Goal: Task Accomplishment & Management: Manage account settings

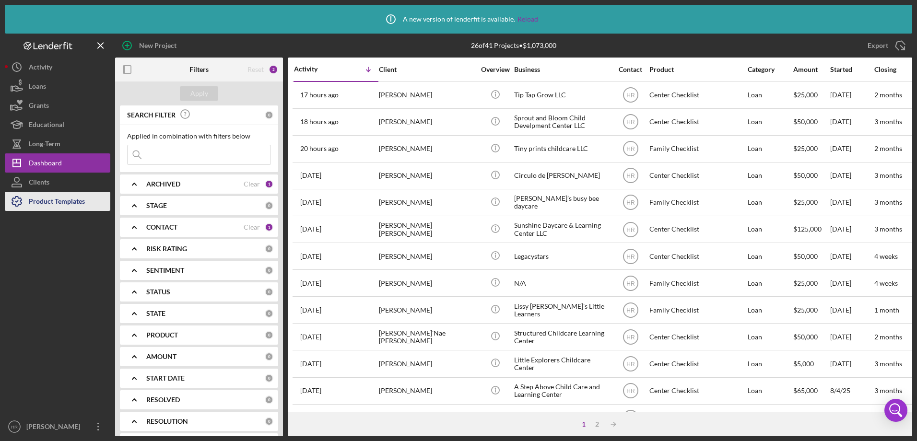
drag, startPoint x: 63, startPoint y: 202, endPoint x: 59, endPoint y: 199, distance: 6.1
click at [63, 202] on div "Product Templates" at bounding box center [57, 203] width 56 height 22
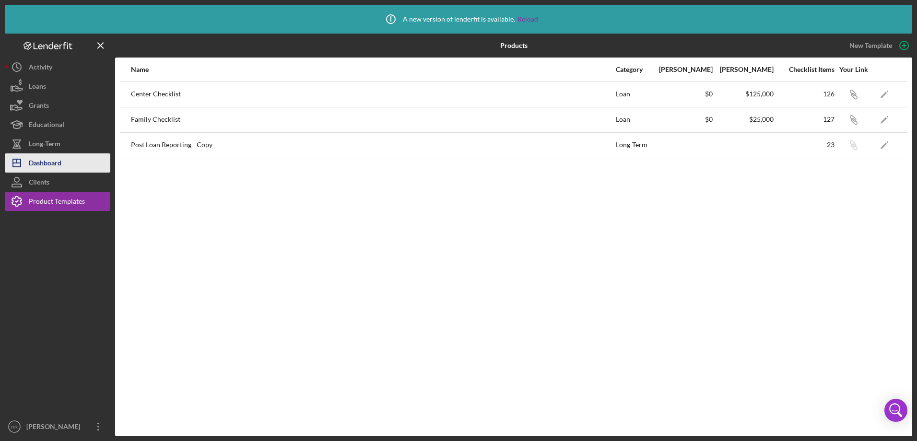
click at [45, 165] on div "Dashboard" at bounding box center [45, 165] width 33 height 22
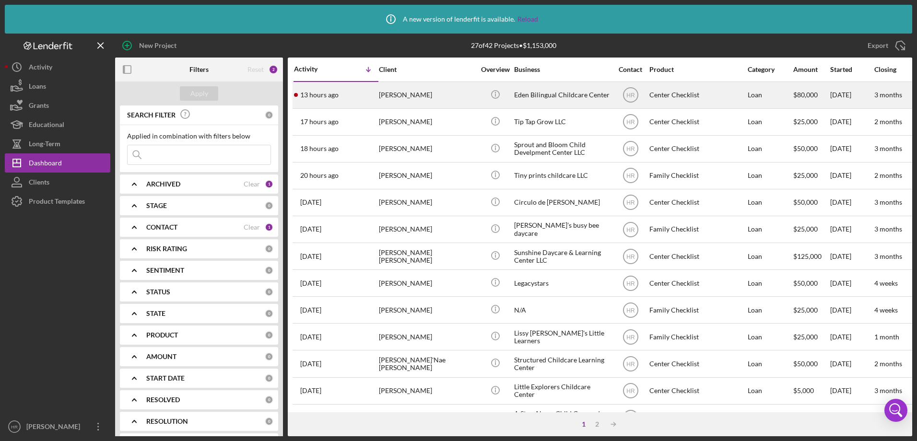
click at [445, 92] on div "[PERSON_NAME]" at bounding box center [427, 95] width 96 height 25
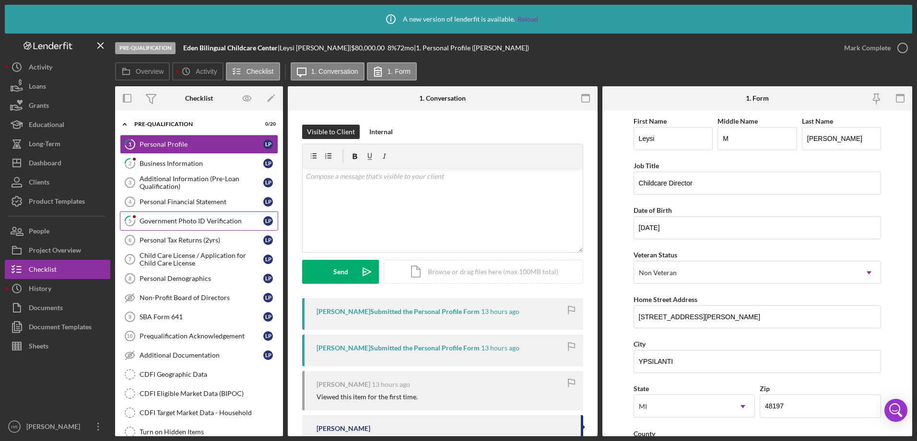
click at [175, 220] on div "Government Photo ID Verification" at bounding box center [202, 221] width 124 height 8
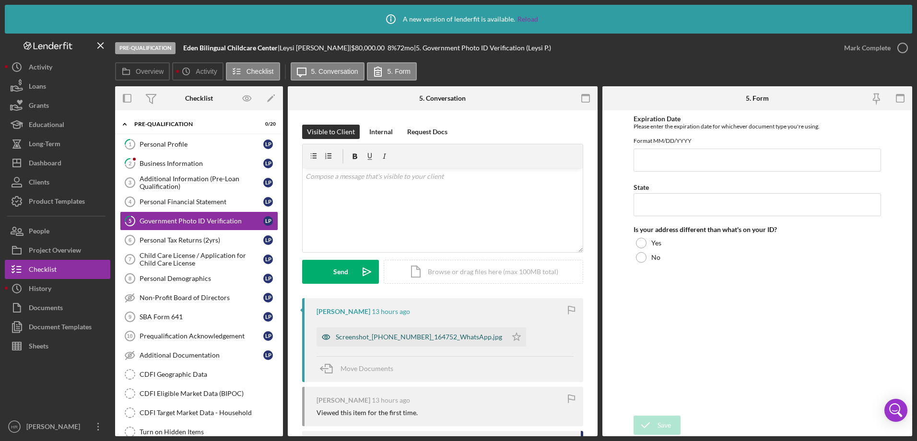
click at [387, 331] on div "Screenshot_[PHONE_NUMBER]_164752_WhatsApp.jpg" at bounding box center [412, 337] width 190 height 19
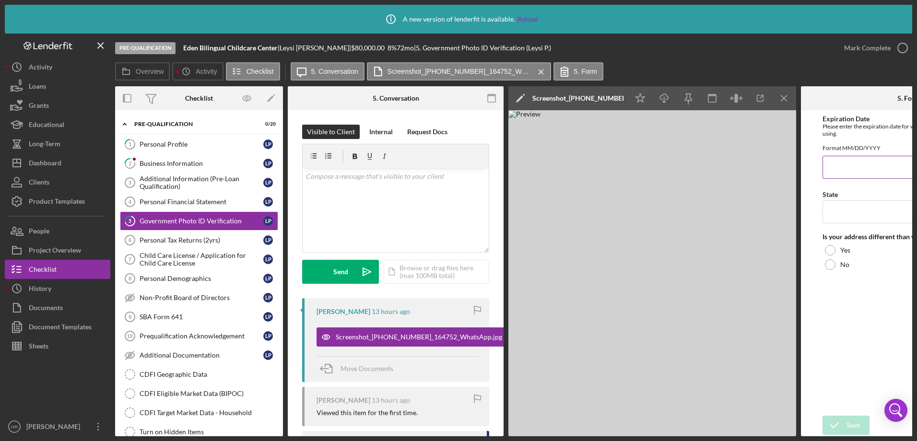
click at [853, 171] on input "Expiration Date" at bounding box center [909, 167] width 173 height 23
type input "[DATE]"
click at [847, 220] on input "State" at bounding box center [909, 212] width 173 height 23
type input "MI"
click at [687, 99] on icon "button" at bounding box center [689, 99] width 22 height 22
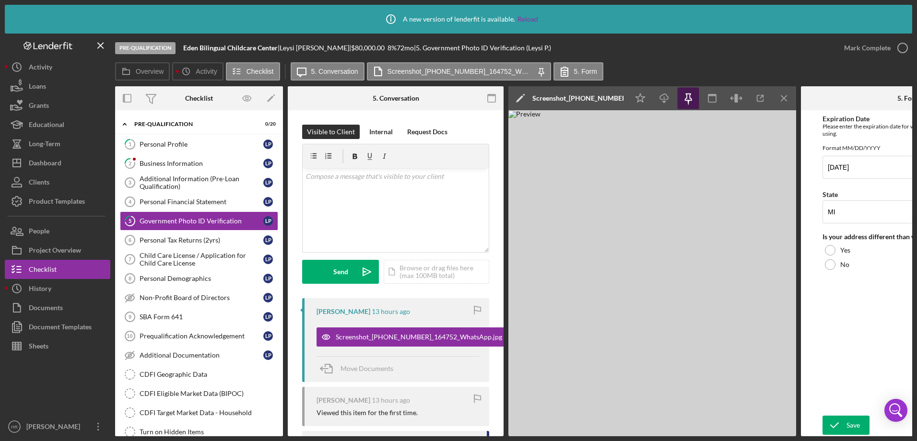
click at [689, 95] on icon "button" at bounding box center [689, 99] width 22 height 22
drag, startPoint x: 643, startPoint y: 437, endPoint x: 662, endPoint y: 433, distance: 19.6
click at [662, 433] on div "Icon/Info A new version of lenderfit is available. Reload Pre-Qualification Ede…" at bounding box center [458, 220] width 917 height 441
click at [695, 98] on icon "button" at bounding box center [689, 99] width 22 height 22
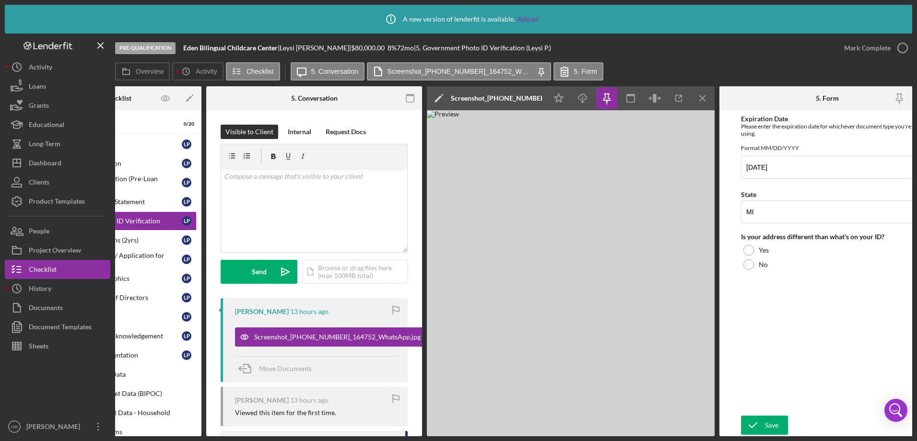
scroll to position [0, 105]
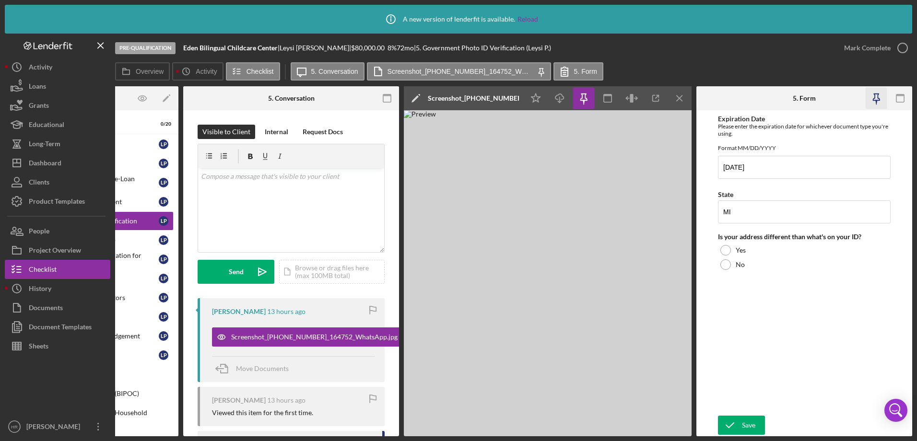
click at [881, 100] on icon "button" at bounding box center [877, 99] width 22 height 22
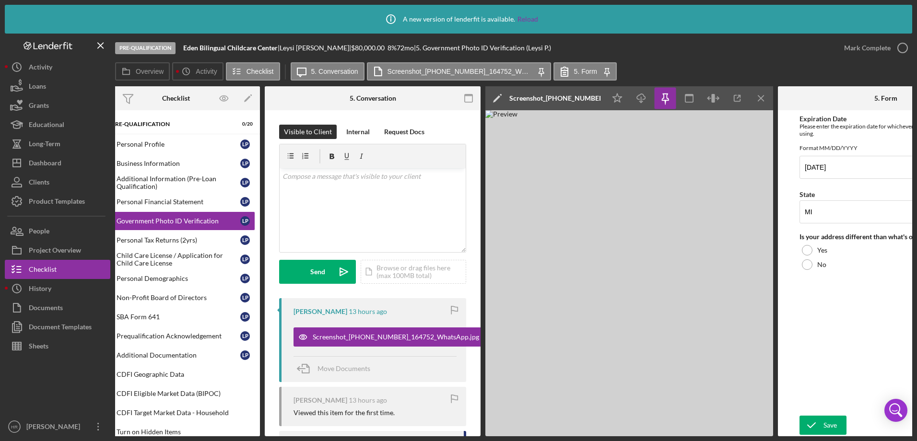
scroll to position [0, 0]
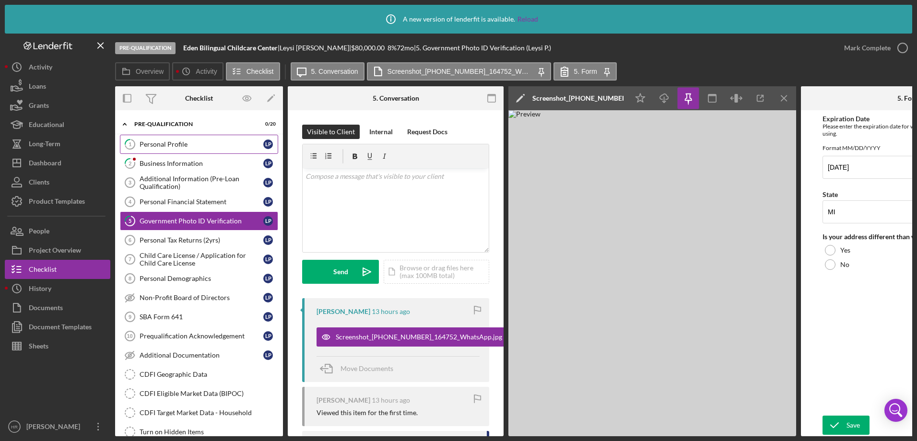
click at [165, 151] on link "1 Personal Profile L P" at bounding box center [199, 144] width 158 height 19
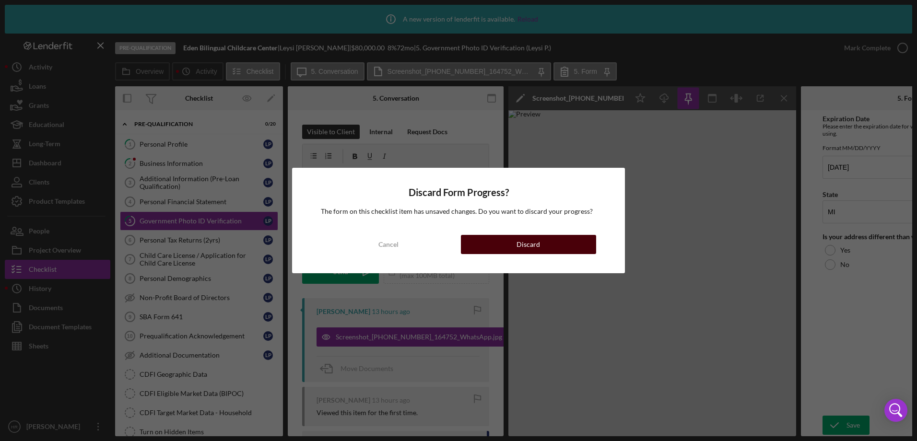
click at [508, 242] on button "Discard" at bounding box center [528, 244] width 135 height 19
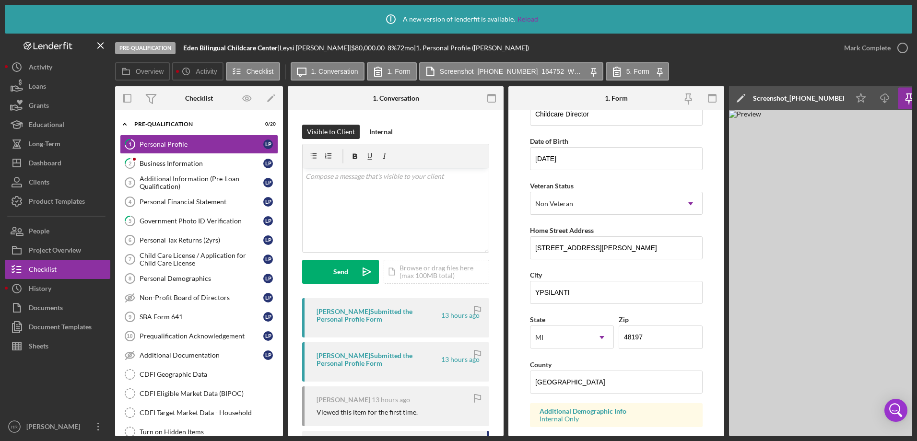
scroll to position [192, 0]
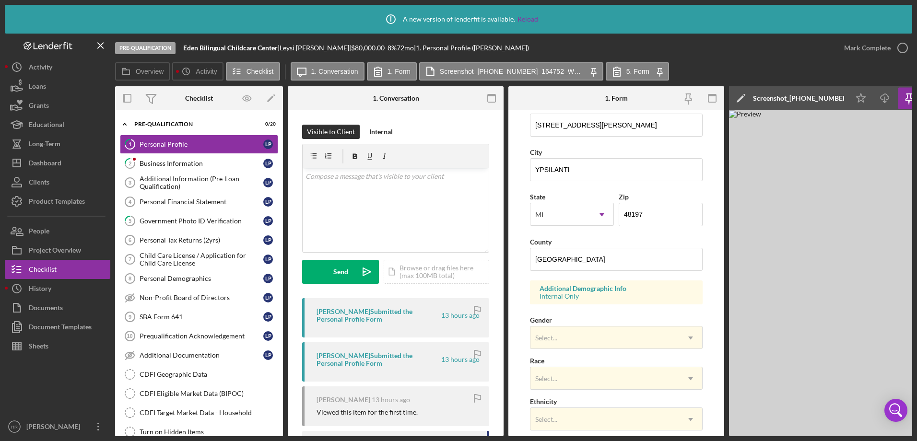
click at [810, 276] on img at bounding box center [873, 273] width 288 height 326
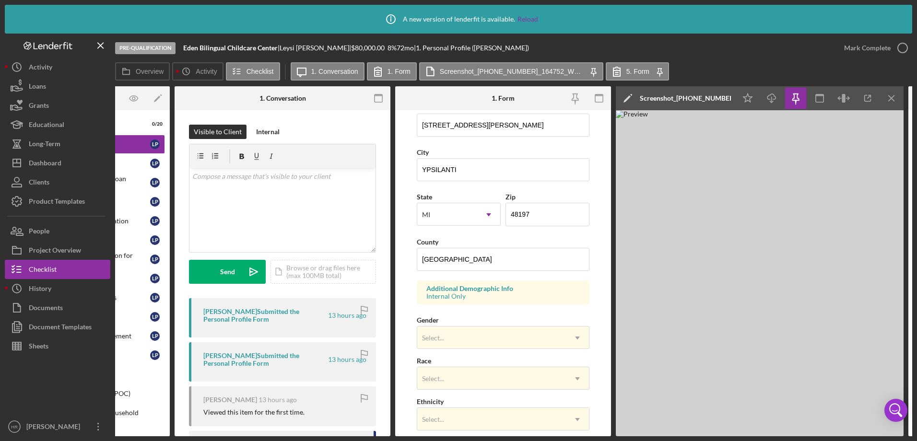
scroll to position [0, 130]
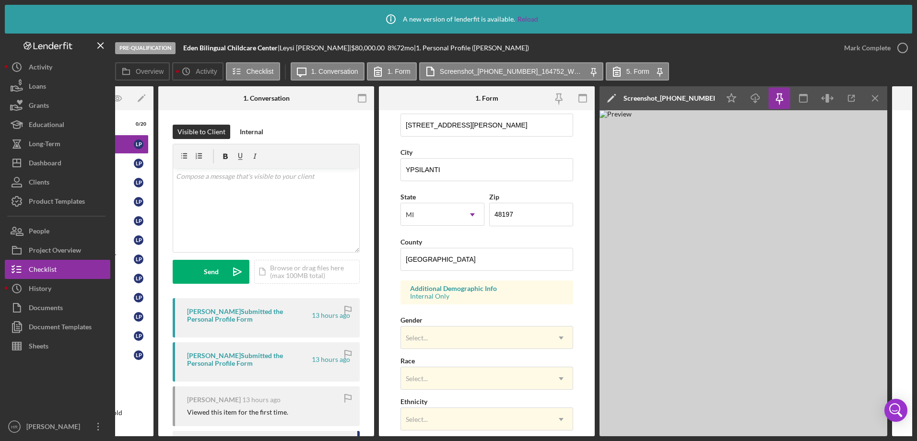
click at [746, 309] on img at bounding box center [744, 273] width 288 height 326
click at [825, 174] on img at bounding box center [744, 273] width 288 height 326
drag, startPoint x: 825, startPoint y: 174, endPoint x: 780, endPoint y: 131, distance: 62.1
click at [780, 131] on img at bounding box center [744, 273] width 288 height 326
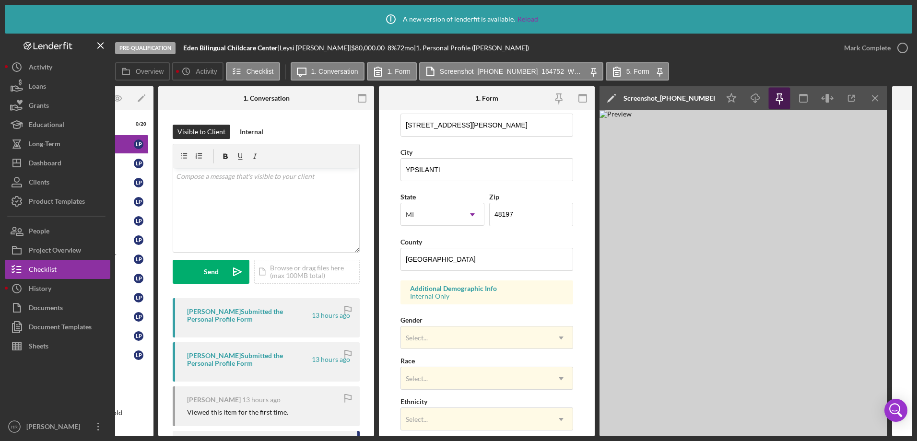
click at [781, 98] on icon "button" at bounding box center [780, 99] width 22 height 22
click at [668, 113] on img at bounding box center [744, 273] width 288 height 326
click at [655, 159] on img at bounding box center [744, 273] width 288 height 326
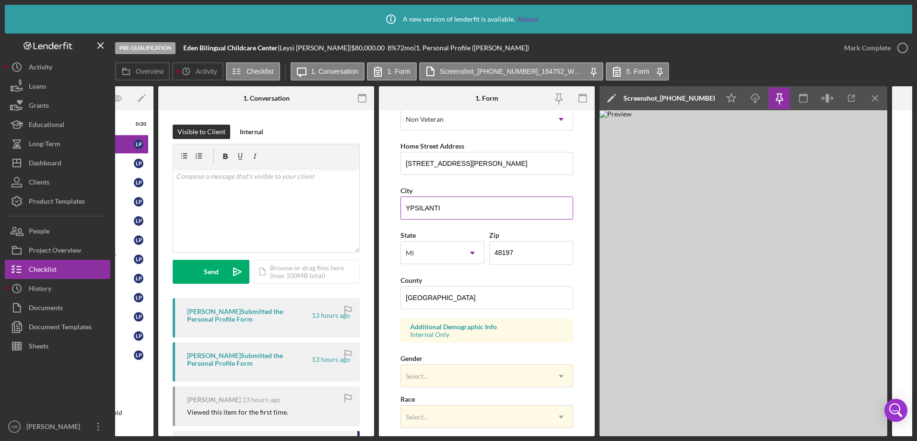
scroll to position [96, 0]
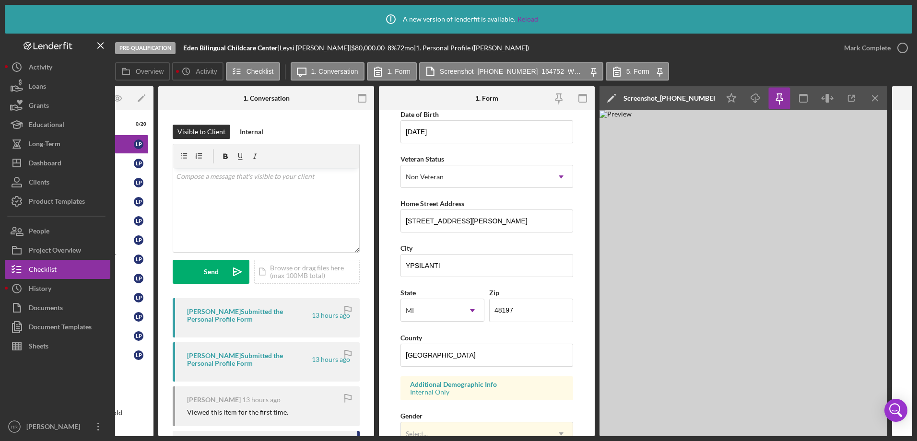
click at [679, 246] on img at bounding box center [744, 273] width 288 height 326
click at [824, 98] on icon "button" at bounding box center [823, 98] width 3 height 0
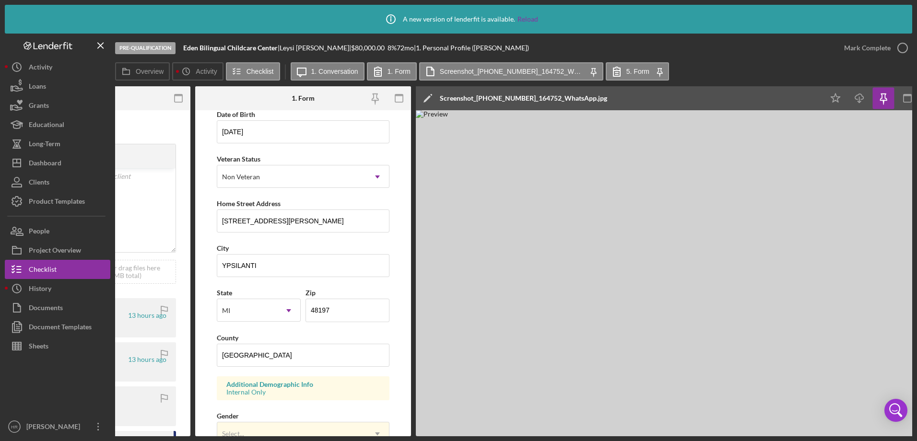
scroll to position [0, 406]
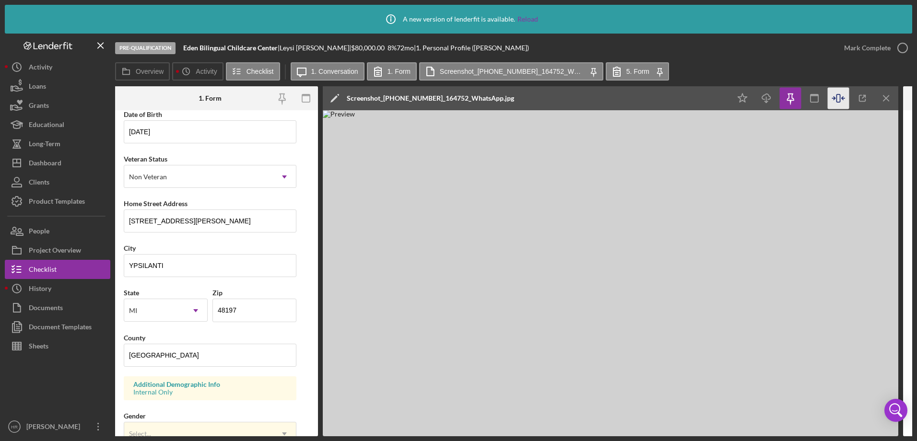
click at [738, 184] on img at bounding box center [611, 273] width 576 height 326
click at [884, 101] on line "button" at bounding box center [886, 97] width 5 height 5
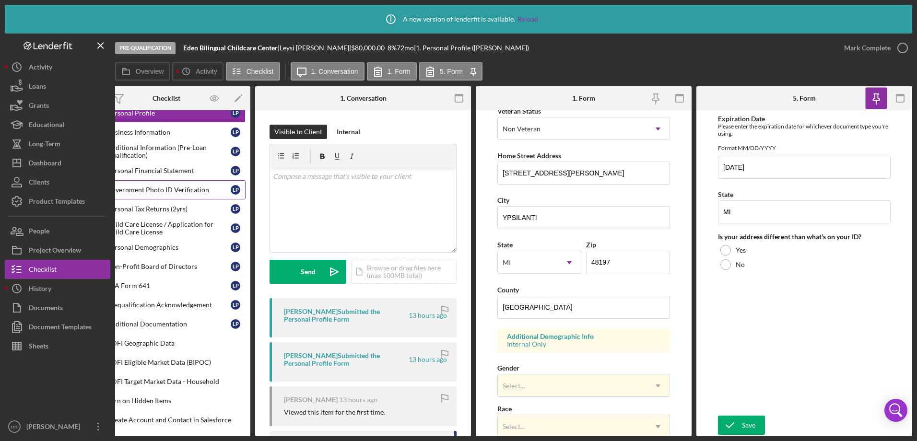
scroll to position [48, 0]
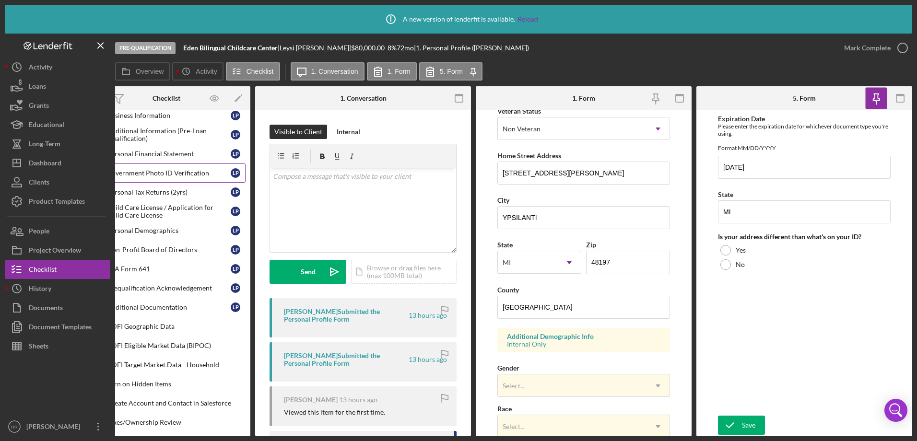
click at [183, 175] on div "Government Photo ID Verification" at bounding box center [169, 173] width 124 height 8
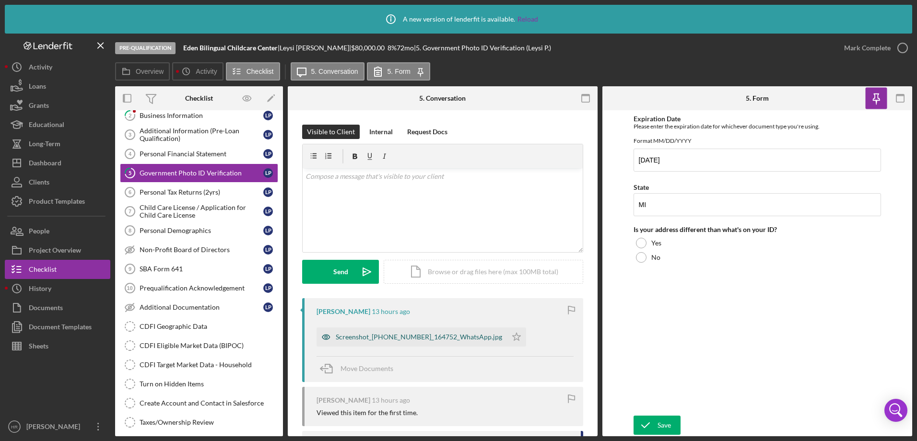
click at [376, 339] on div "Screenshot_[PHONE_NUMBER]_164752_WhatsApp.jpg" at bounding box center [419, 337] width 166 height 8
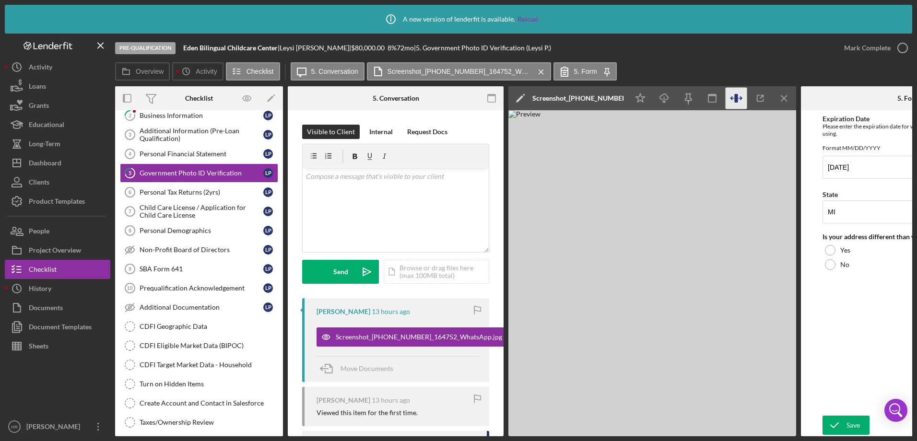
click at [739, 94] on icon "button" at bounding box center [737, 99] width 22 height 22
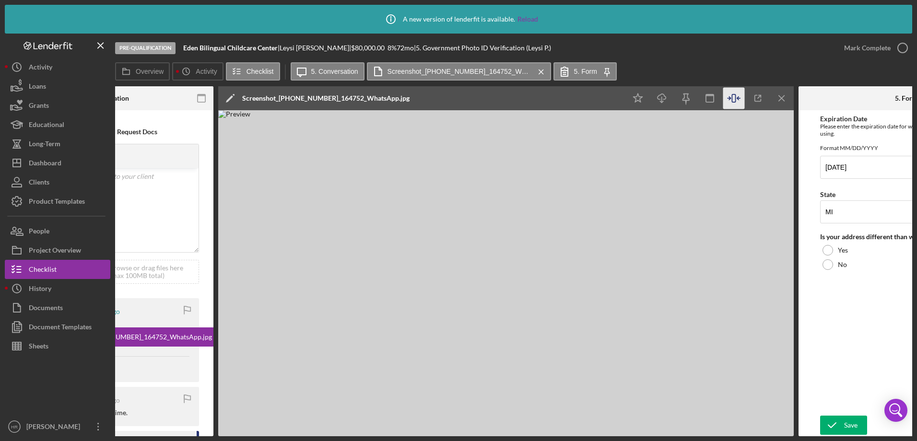
scroll to position [0, 298]
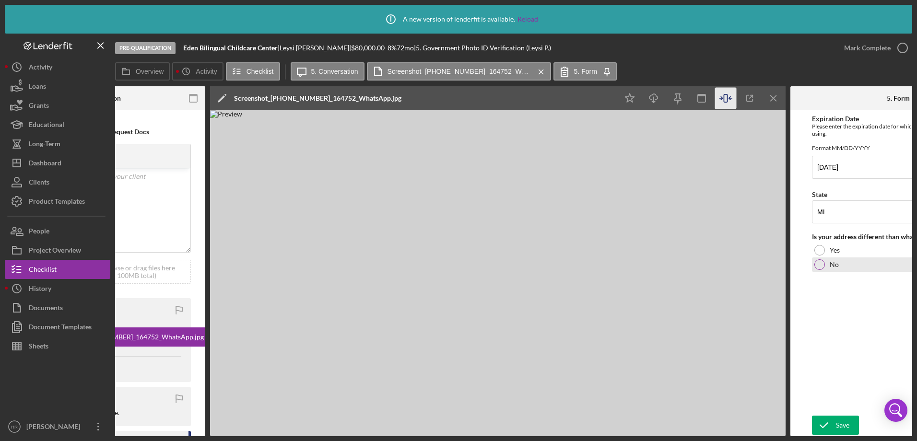
click at [823, 270] on div at bounding box center [820, 265] width 11 height 11
click at [840, 418] on div "Save" at bounding box center [842, 425] width 13 height 19
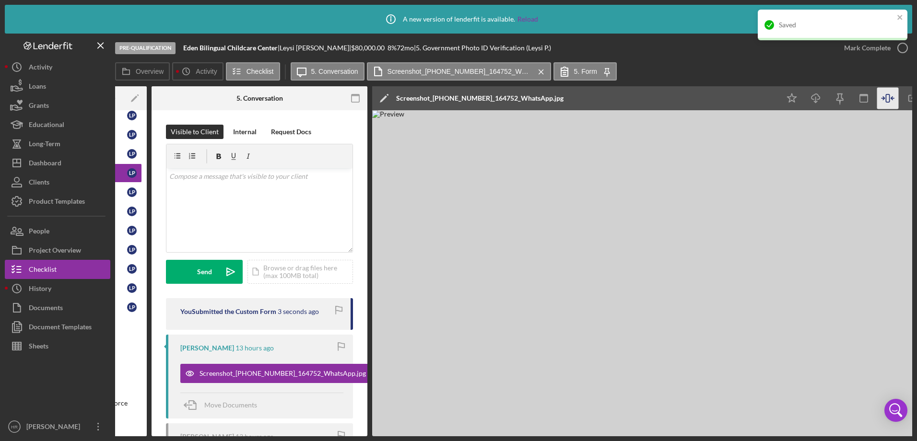
scroll to position [0, 135]
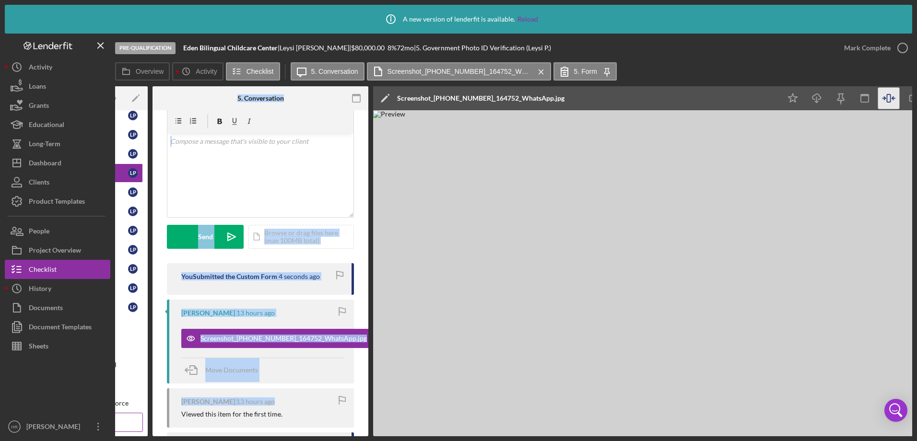
drag, startPoint x: 295, startPoint y: 437, endPoint x: 125, endPoint y: 426, distance: 170.7
click at [125, 426] on div "Icon/Info A new version of lenderfit is available. Reload Pre-Qualification Ede…" at bounding box center [458, 220] width 917 height 441
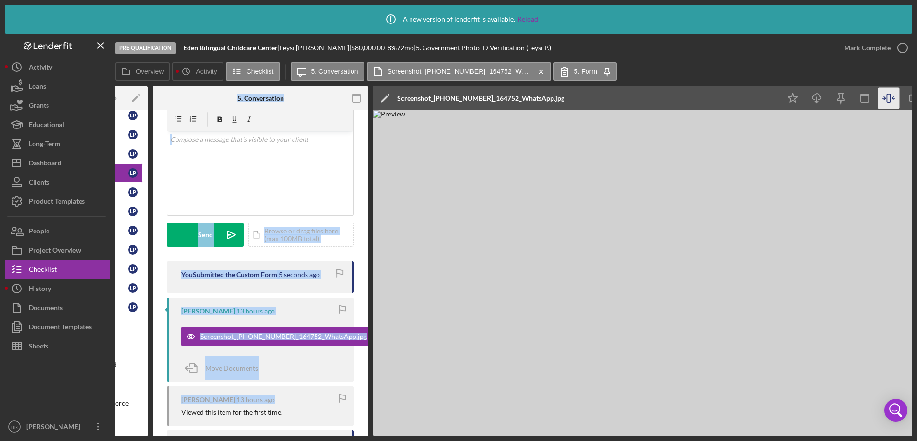
drag, startPoint x: 125, startPoint y: 426, endPoint x: 412, endPoint y: 356, distance: 295.2
click at [412, 356] on img at bounding box center [661, 273] width 576 height 326
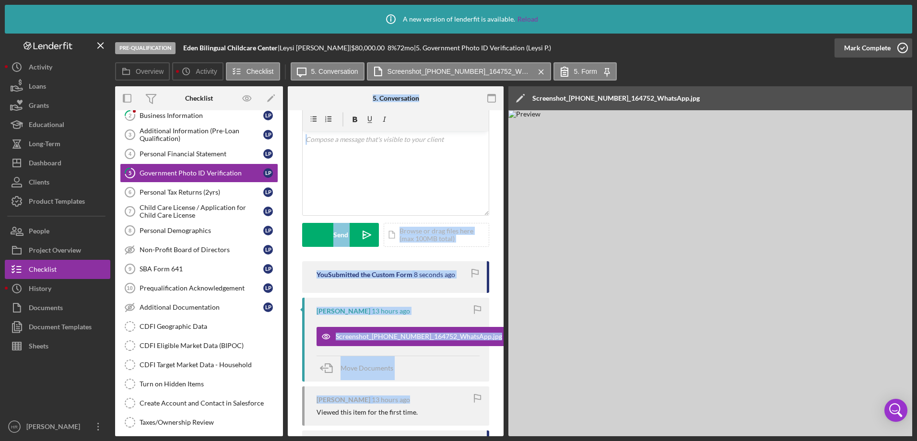
click at [902, 50] on icon "button" at bounding box center [903, 48] width 24 height 24
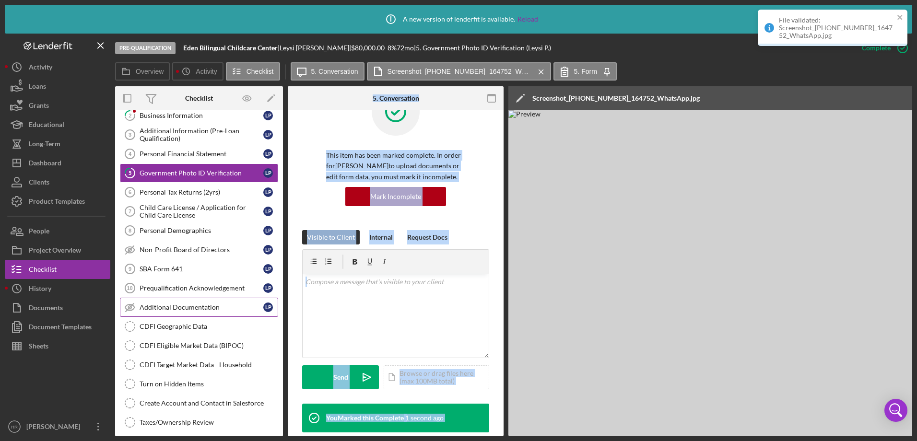
scroll to position [179, 0]
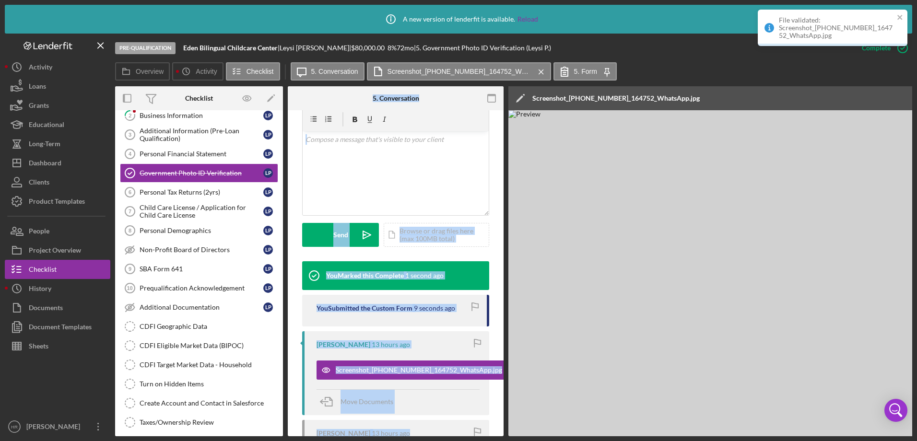
click at [512, 215] on img at bounding box center [797, 273] width 576 height 326
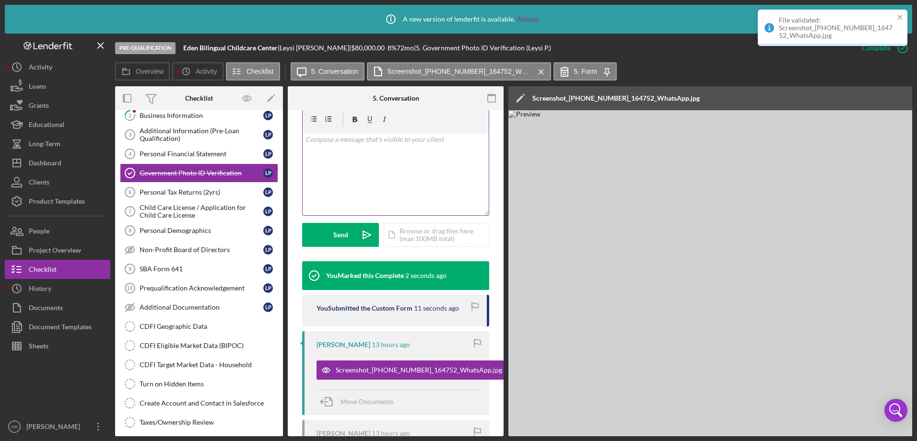
click at [429, 188] on div "v Color teal Color pink Remove color Add row above Add row below Add column bef…" at bounding box center [396, 173] width 186 height 84
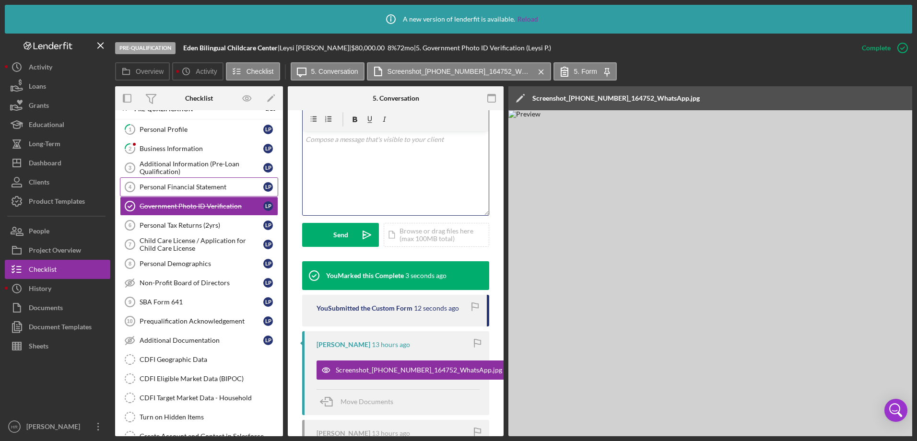
scroll to position [0, 0]
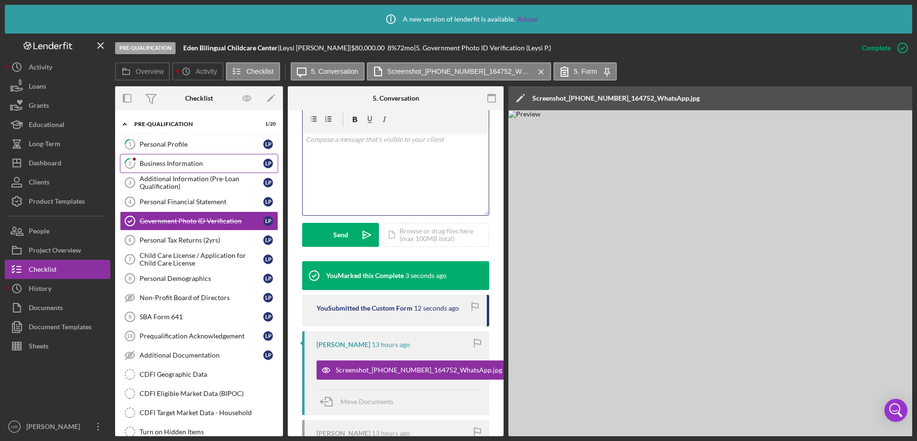
click at [185, 161] on div "Business Information" at bounding box center [202, 164] width 124 height 8
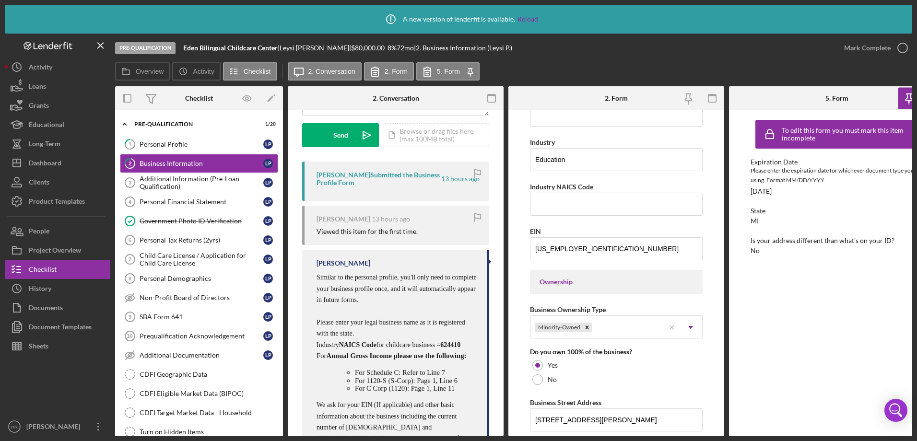
scroll to position [192, 0]
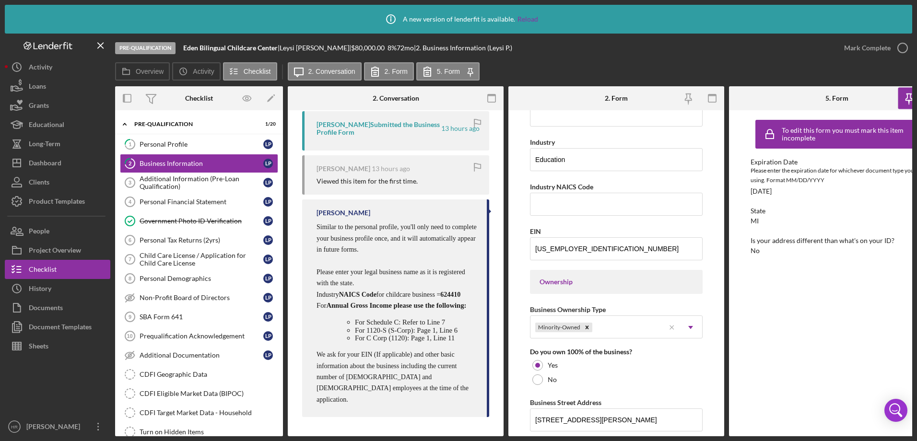
click at [327, 303] on p "For Annual Gross Income please use the following:" at bounding box center [397, 305] width 161 height 11
click at [440, 298] on span "624410" at bounding box center [450, 294] width 20 height 7
copy span "624410"
click at [568, 209] on input "Industry NAICS Code" at bounding box center [616, 204] width 173 height 23
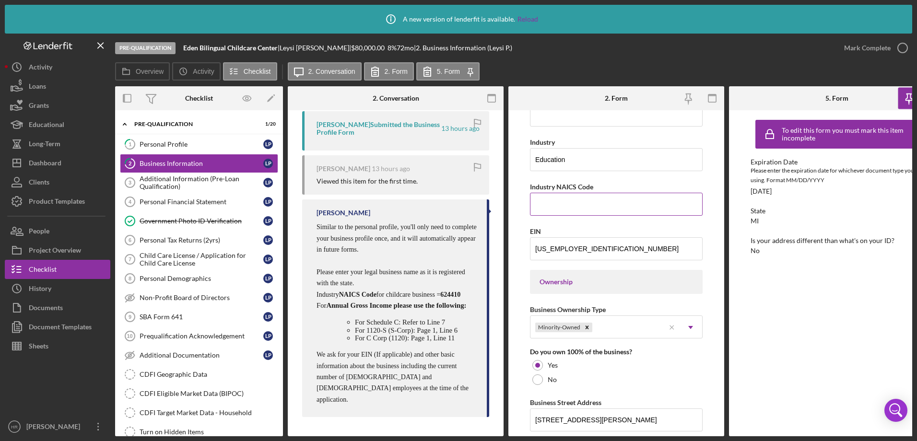
paste input "624410"
type input "624410"
drag, startPoint x: 594, startPoint y: 164, endPoint x: 461, endPoint y: 160, distance: 132.9
click at [461, 160] on div "Overview Internal Workflow Stage Pre-Qualification Icon/Dropdown Arrow Archive …" at bounding box center [513, 261] width 797 height 350
click at [551, 158] on input "Childcare" at bounding box center [616, 159] width 173 height 23
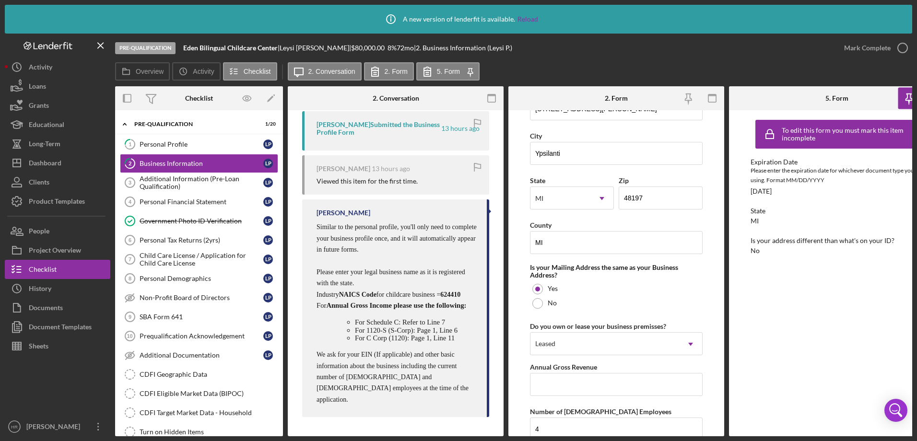
scroll to position [749, 0]
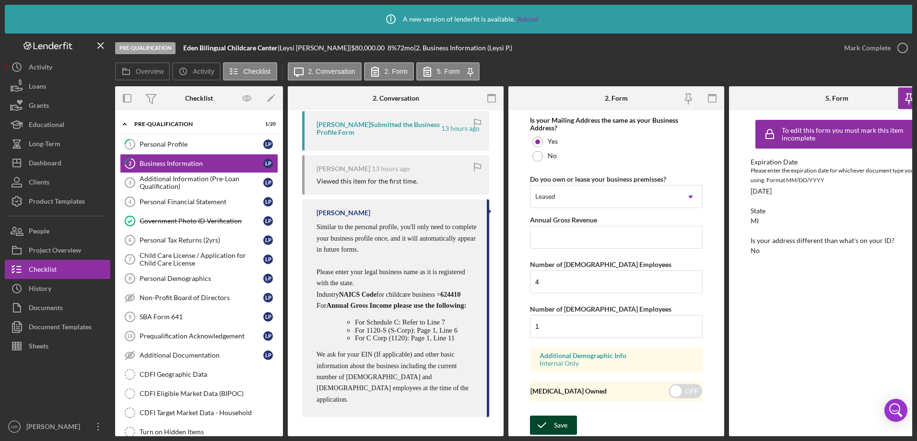
type input "Child Care"
click at [566, 424] on div "Save" at bounding box center [560, 425] width 13 height 19
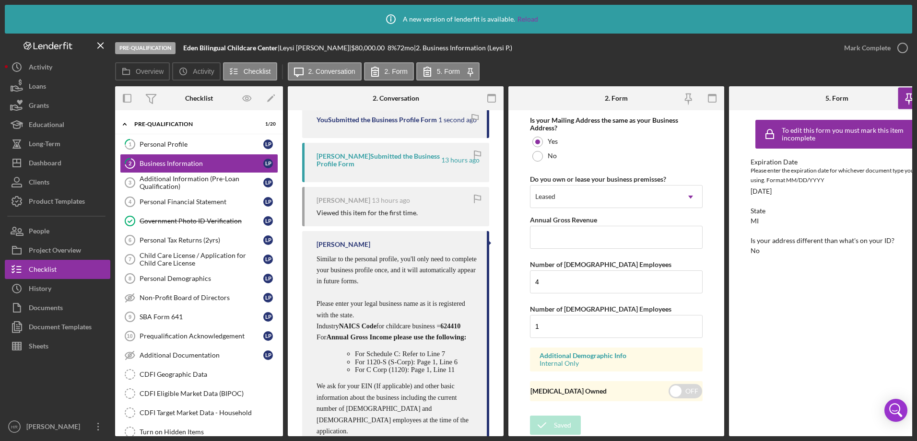
scroll to position [236, 0]
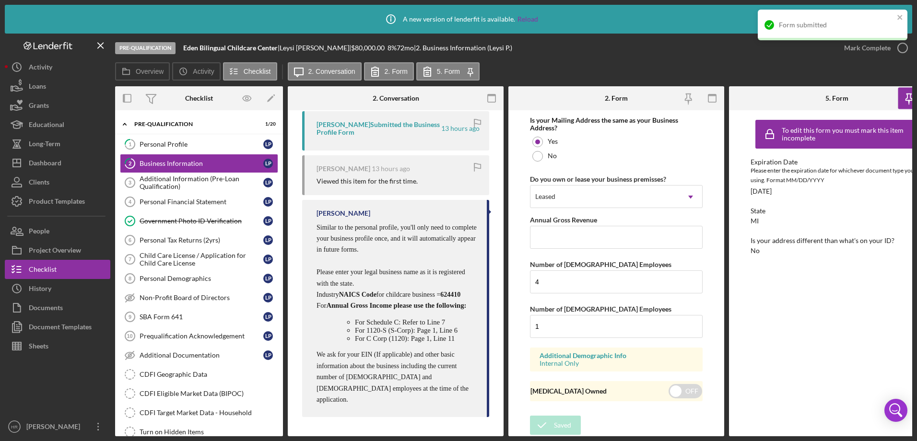
click at [903, 47] on div "Form submitted" at bounding box center [833, 29] width 154 height 42
click at [903, 53] on icon "button" at bounding box center [903, 48] width 24 height 24
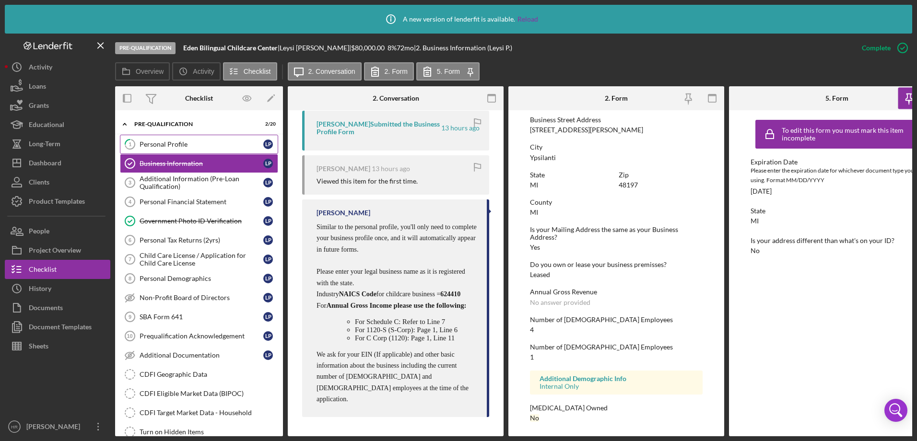
click at [170, 143] on div "Personal Profile" at bounding box center [202, 145] width 124 height 8
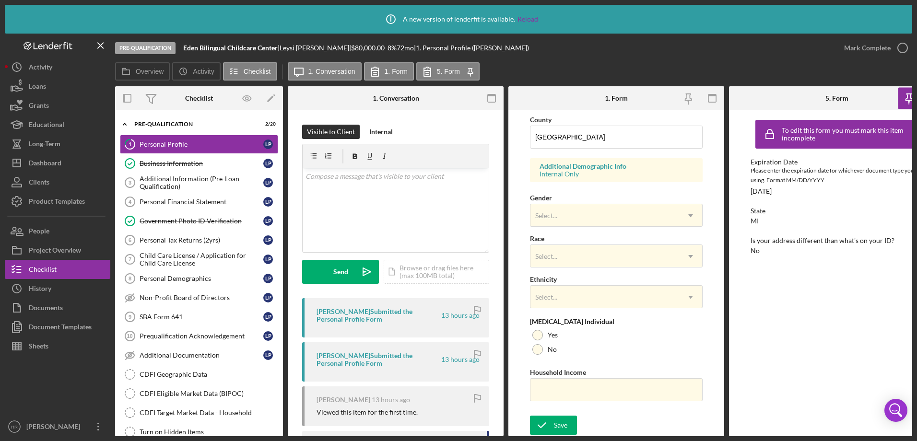
scroll to position [317, 0]
click at [564, 218] on div "Select..." at bounding box center [605, 216] width 149 height 22
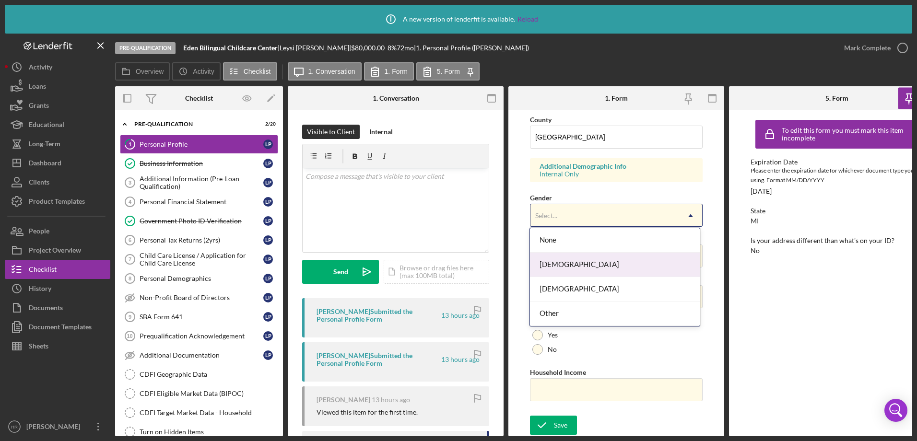
click at [559, 262] on div "[DEMOGRAPHIC_DATA]" at bounding box center [614, 265] width 169 height 24
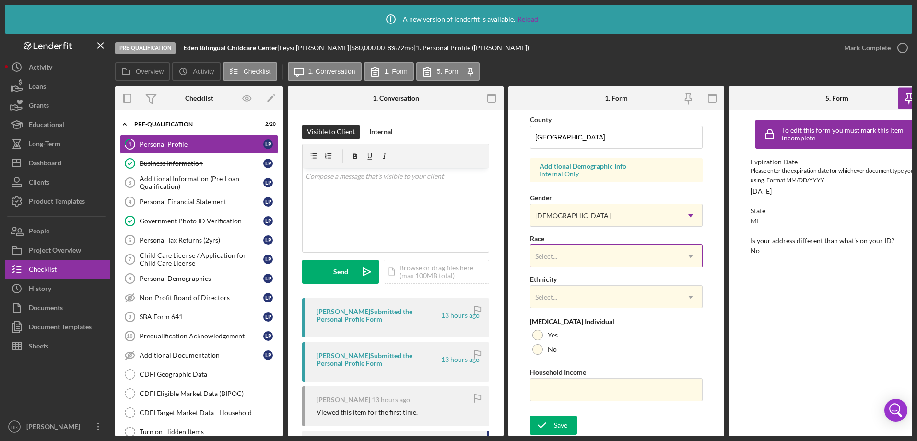
click at [563, 258] on div "Select..." at bounding box center [605, 257] width 149 height 22
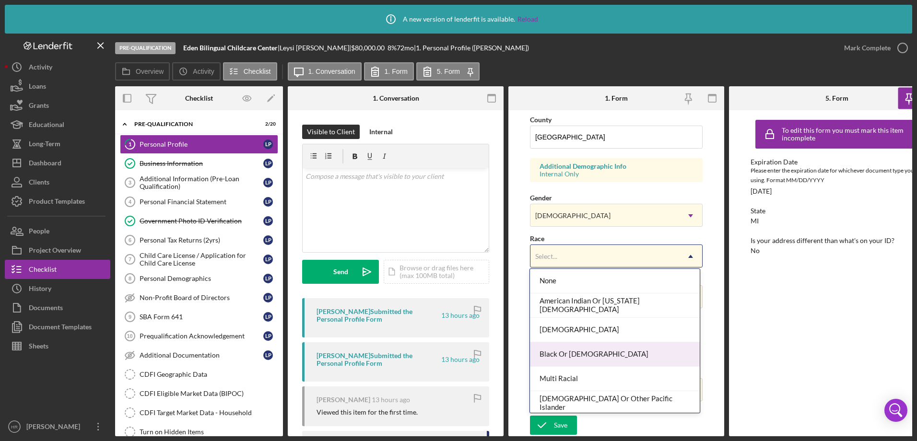
scroll to position [52, 0]
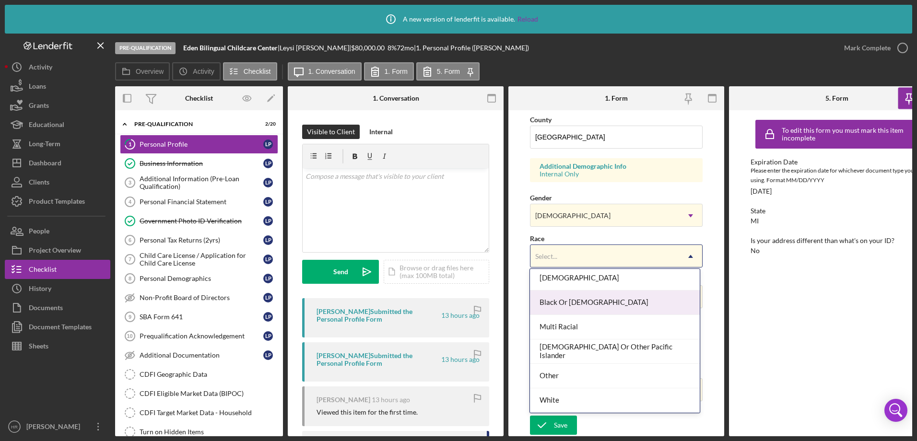
click at [574, 298] on div "Black Or [DEMOGRAPHIC_DATA]" at bounding box center [614, 303] width 169 height 24
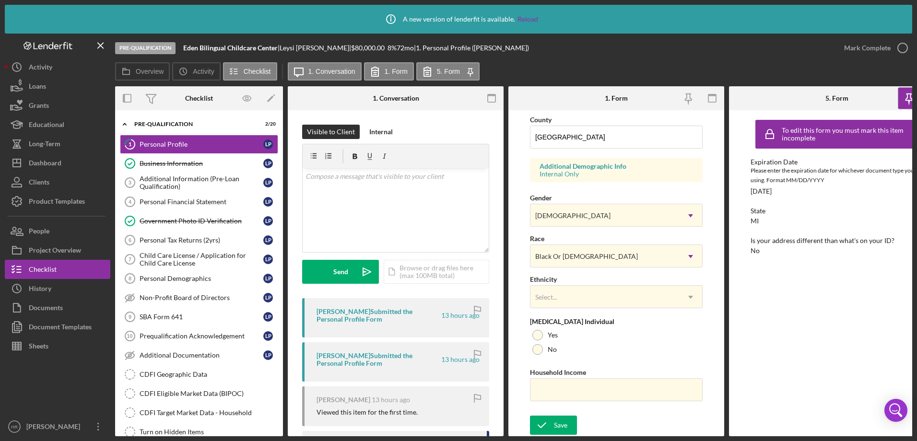
click at [574, 298] on div "Select..." at bounding box center [605, 297] width 149 height 22
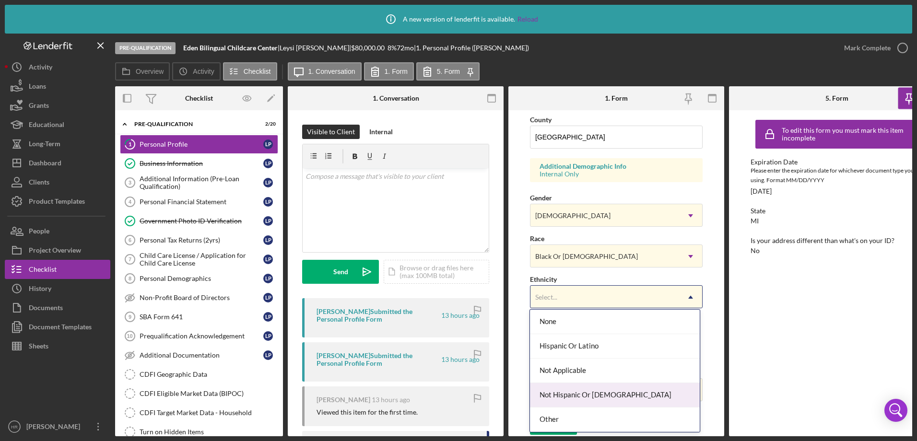
click at [567, 395] on div "Not Hispanic Or [DEMOGRAPHIC_DATA]" at bounding box center [614, 395] width 169 height 24
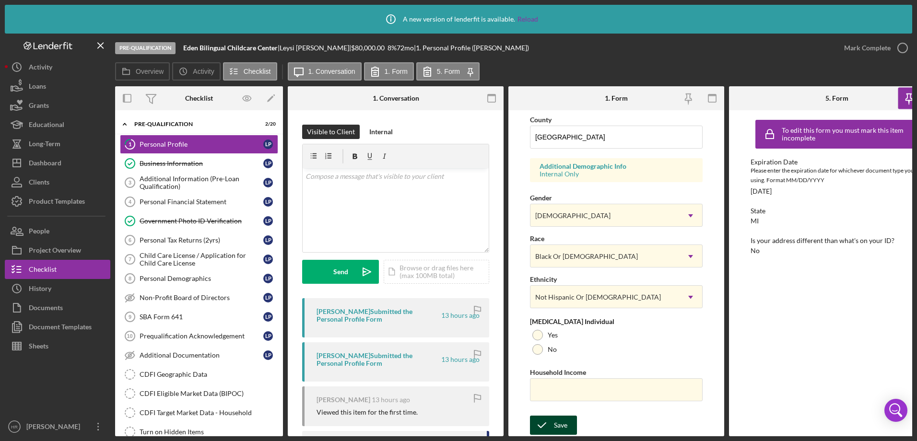
click at [563, 416] on div "Save" at bounding box center [560, 425] width 13 height 19
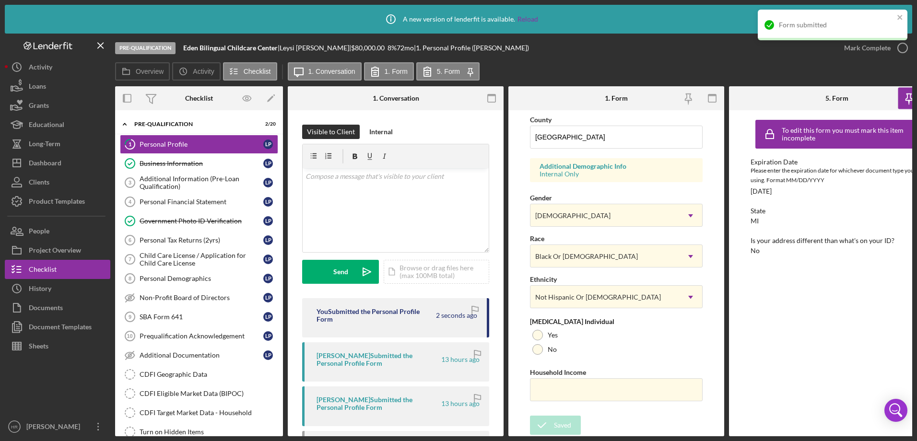
click at [902, 46] on div "Form submitted" at bounding box center [833, 29] width 154 height 42
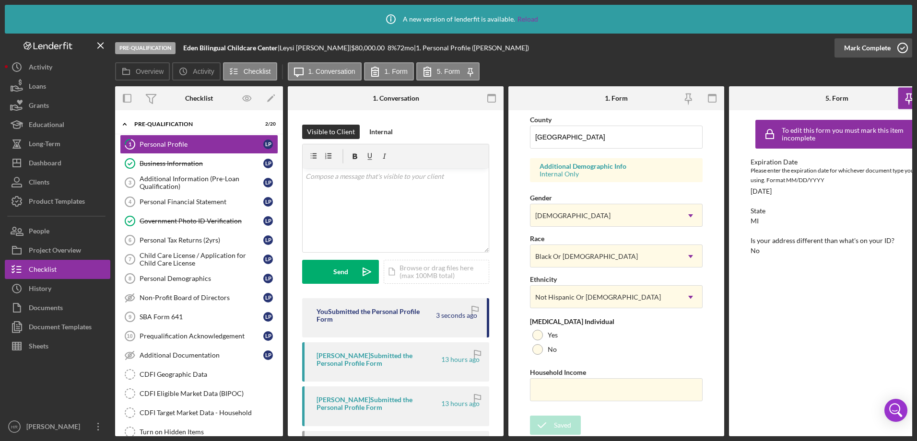
click at [900, 53] on icon "button" at bounding box center [903, 48] width 24 height 24
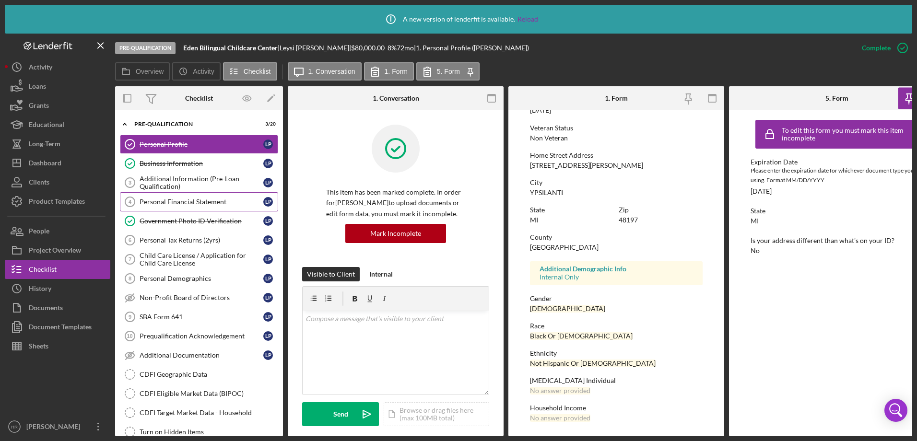
scroll to position [124, 0]
click at [60, 165] on div "Dashboard" at bounding box center [45, 165] width 33 height 22
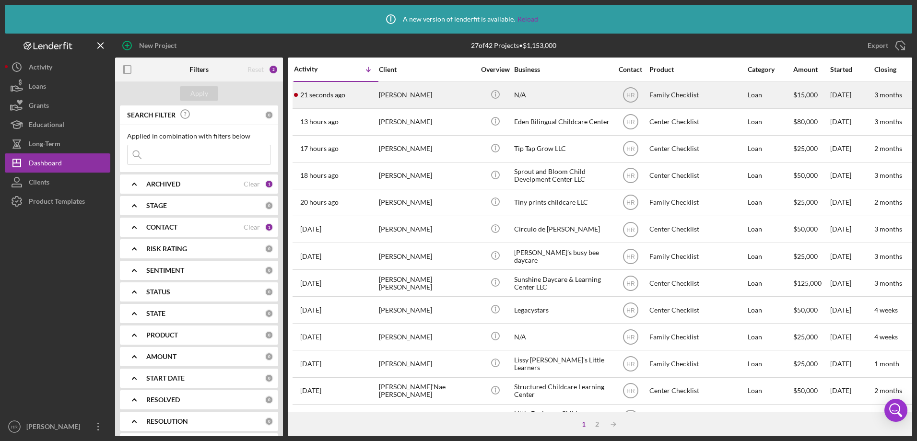
click at [427, 106] on div "[PERSON_NAME]" at bounding box center [427, 95] width 96 height 25
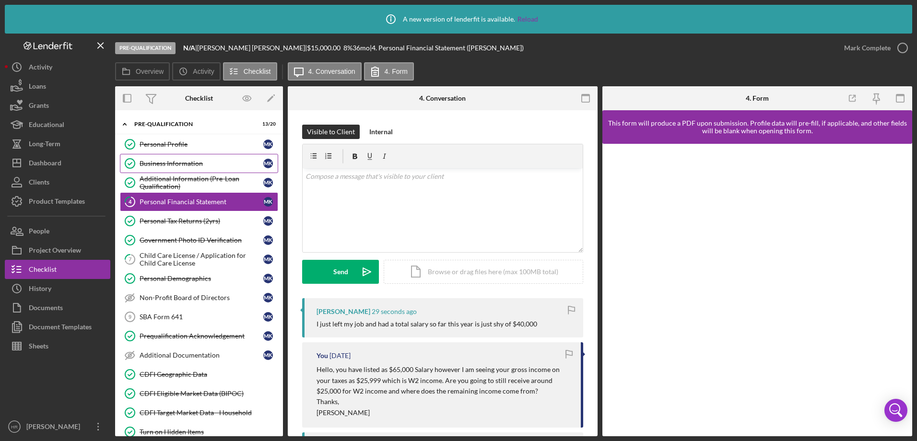
click at [164, 162] on div "Business Information" at bounding box center [202, 164] width 124 height 8
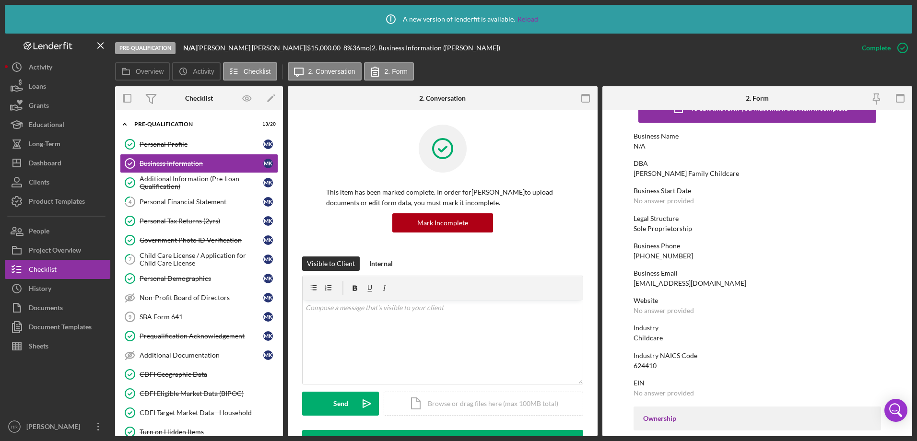
scroll to position [48, 0]
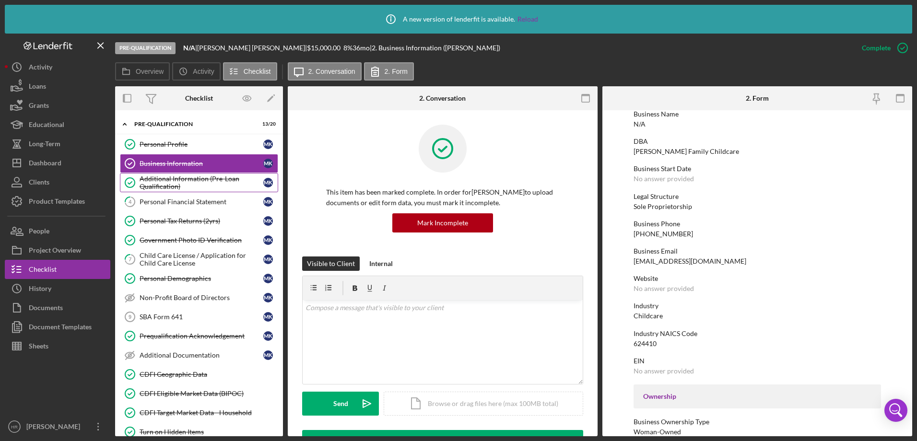
click at [177, 180] on div "Additional Information (Pre-Loan Qualification)" at bounding box center [202, 182] width 124 height 15
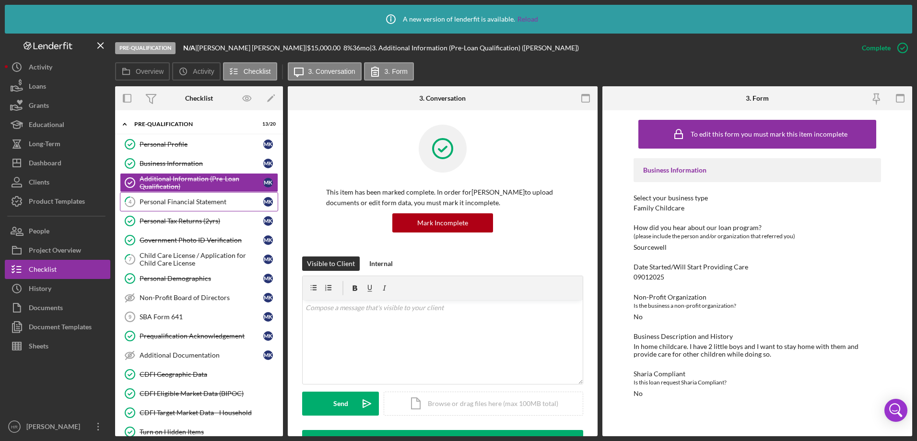
click at [210, 199] on div "Personal Financial Statement" at bounding box center [202, 202] width 124 height 8
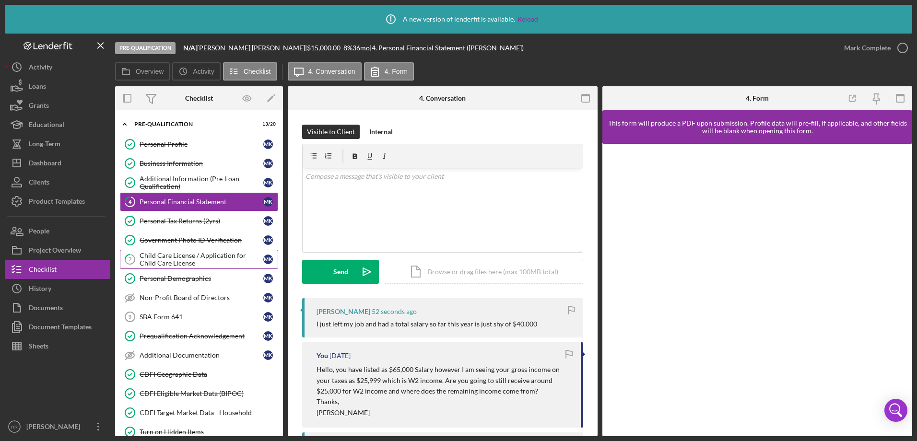
click at [191, 256] on div "Child Care License / Application for Child Care License" at bounding box center [202, 259] width 124 height 15
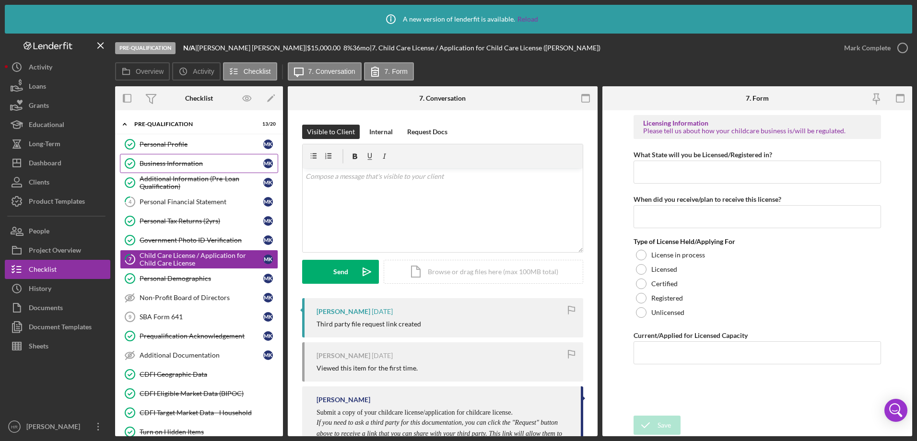
click at [187, 157] on link "Business Information Business Information M K" at bounding box center [199, 163] width 158 height 19
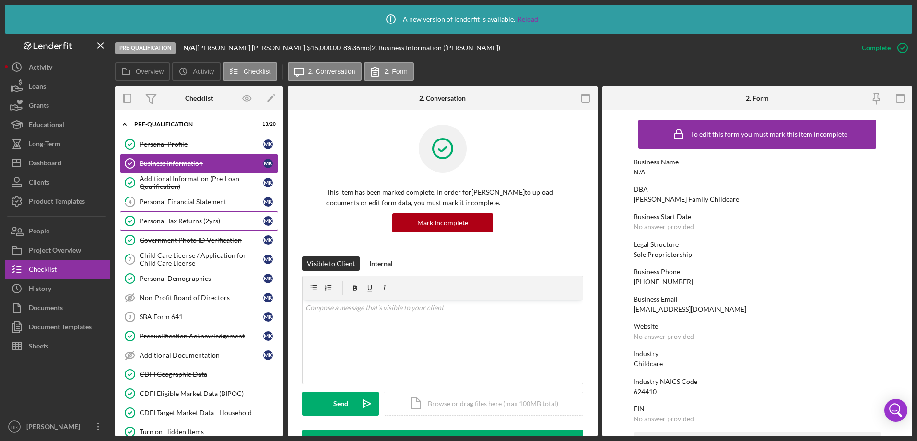
click at [194, 217] on div "Personal Tax Returns (2yrs)" at bounding box center [202, 221] width 124 height 8
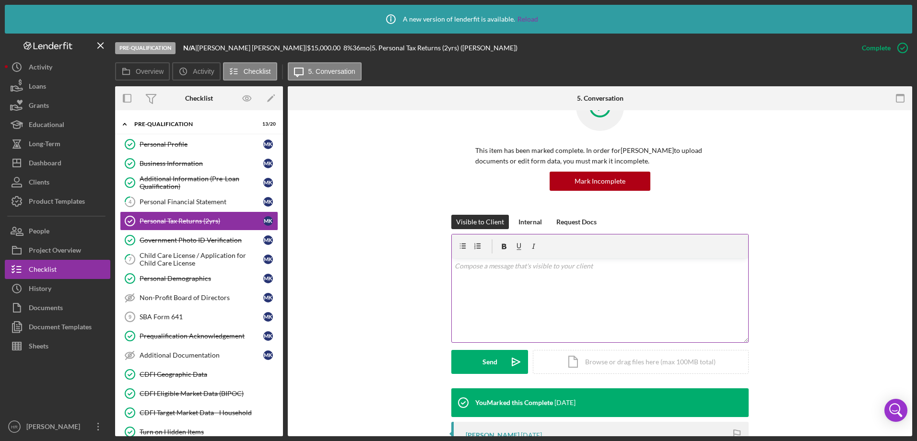
scroll to position [144, 0]
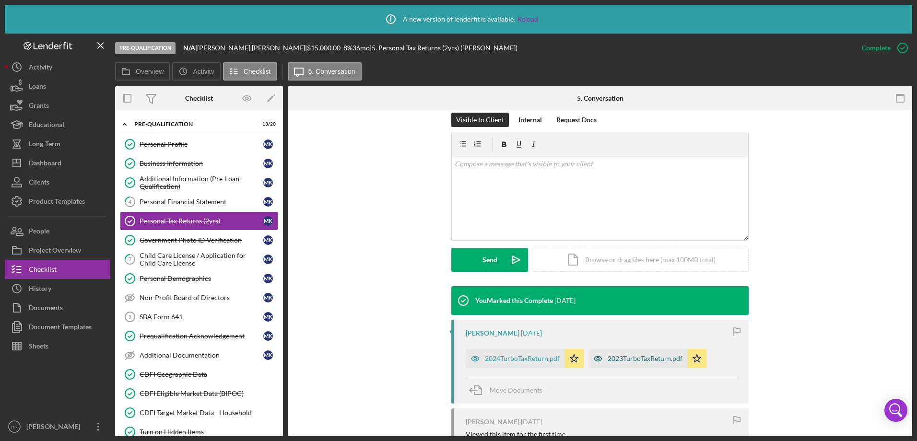
click at [633, 359] on div "2023TurboTaxReturn.pdf" at bounding box center [645, 359] width 75 height 8
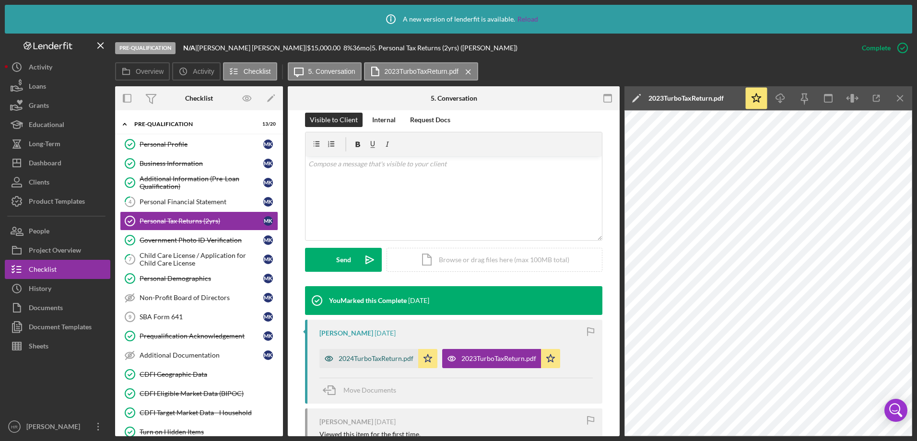
click at [367, 359] on div "2024TurboTaxReturn.pdf" at bounding box center [376, 359] width 75 height 8
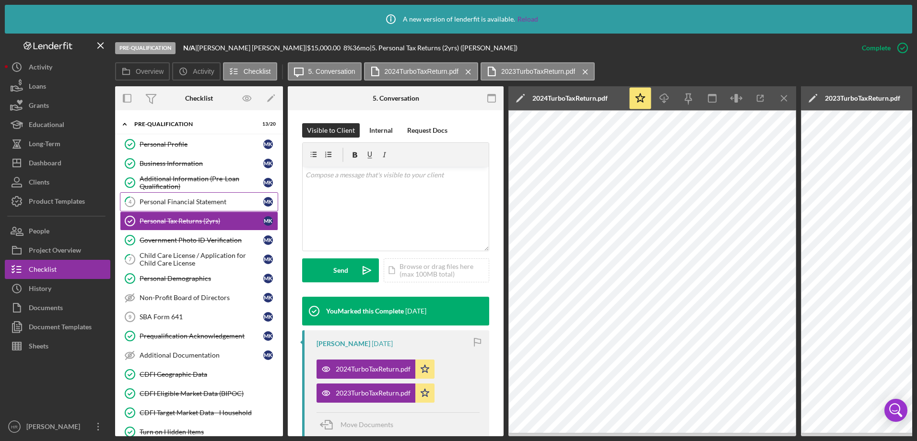
click at [182, 204] on div "Personal Financial Statement" at bounding box center [202, 202] width 124 height 8
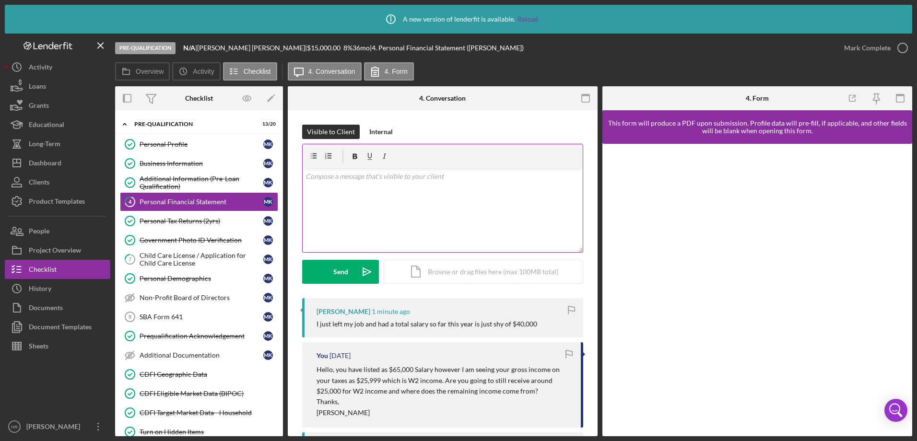
click at [364, 206] on div "v Color teal Color pink Remove color Add row above Add row below Add column bef…" at bounding box center [443, 210] width 280 height 84
click at [338, 271] on div "Send" at bounding box center [340, 272] width 15 height 24
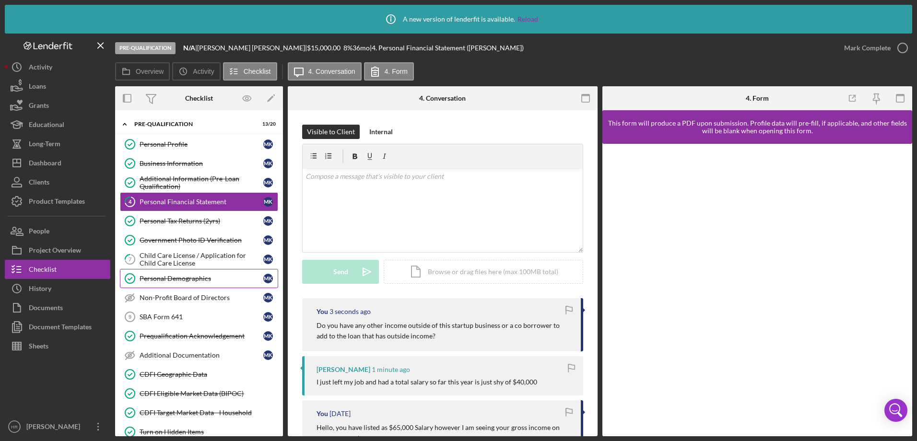
scroll to position [48, 0]
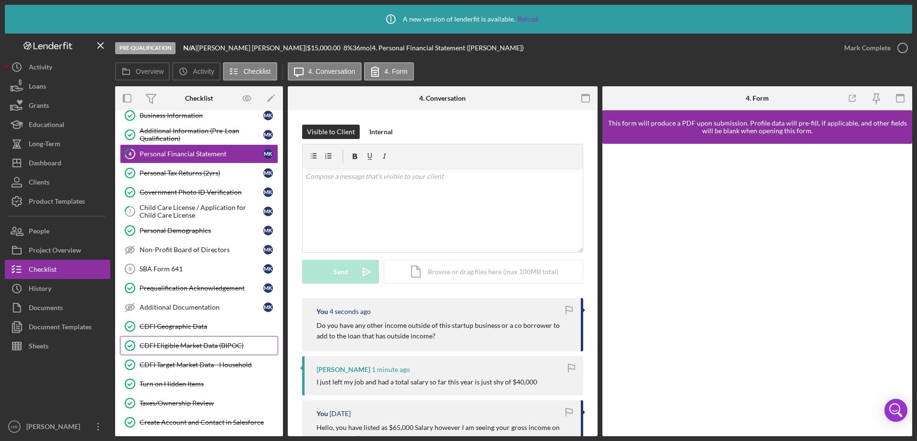
click at [154, 342] on div "CDFI Eligible Market Data (BIPOC)" at bounding box center [209, 346] width 138 height 8
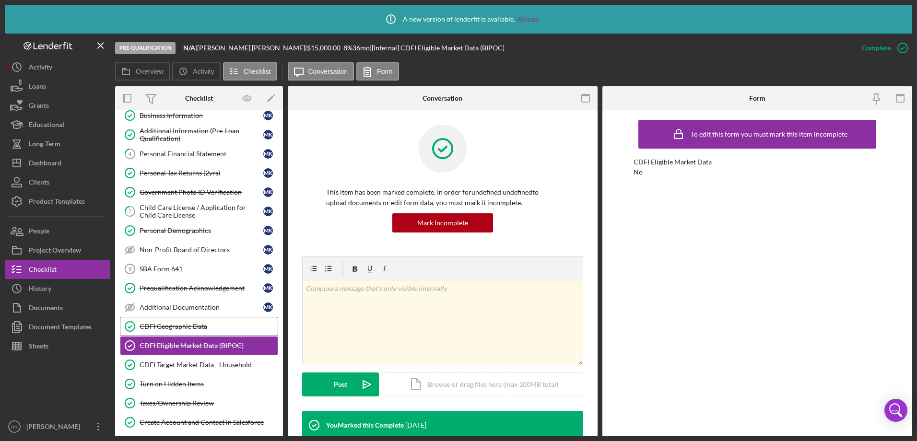
click at [158, 320] on link "CDFI Geographic Data CDFI Geographic Data" at bounding box center [199, 326] width 158 height 19
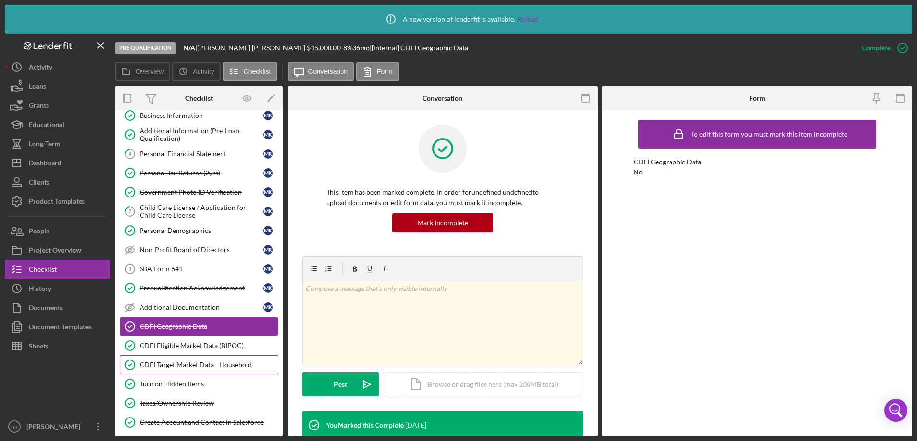
click at [157, 359] on link "CDFI Target Market Data - Household CDFI Target Market Data - Household" at bounding box center [199, 364] width 158 height 19
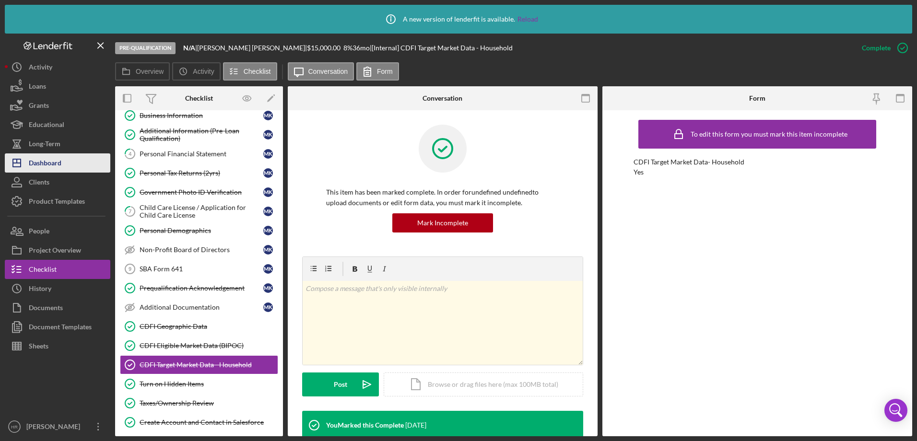
click at [48, 164] on div "Dashboard" at bounding box center [45, 165] width 33 height 22
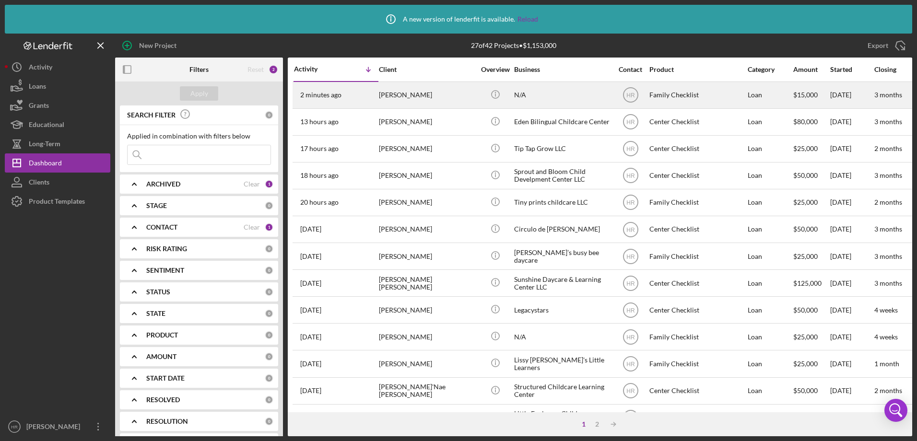
click at [442, 92] on div "[PERSON_NAME]" at bounding box center [427, 95] width 96 height 25
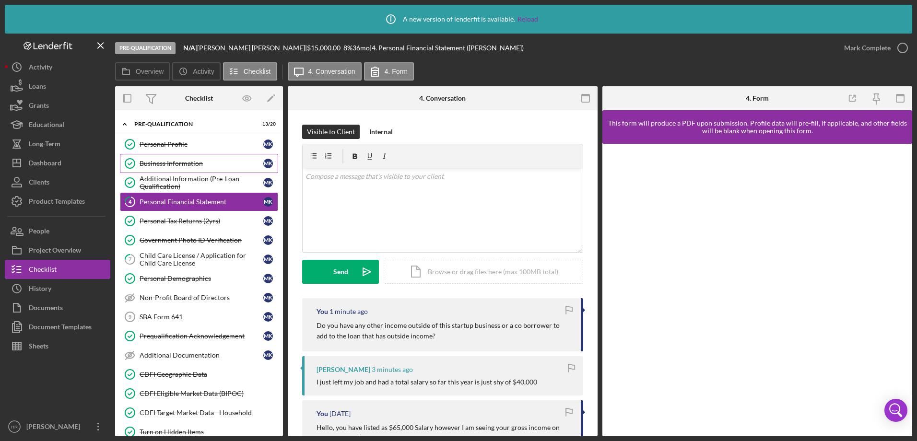
click at [170, 163] on div "Business Information" at bounding box center [202, 164] width 124 height 8
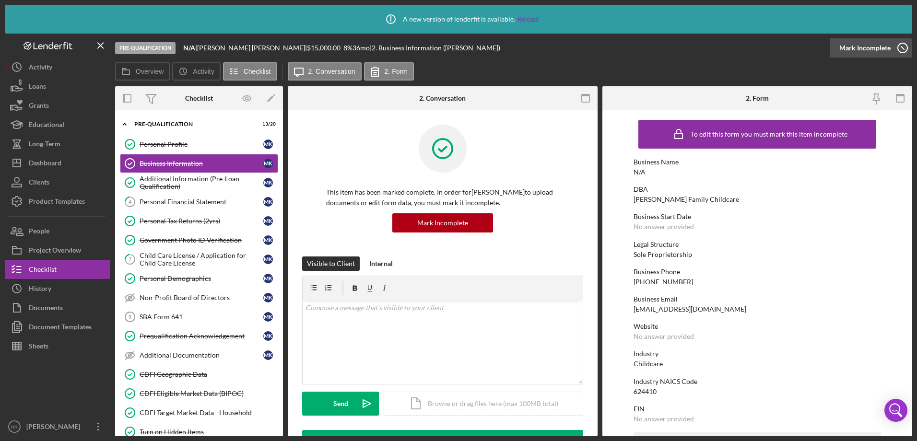
click at [906, 47] on icon "button" at bounding box center [903, 48] width 24 height 24
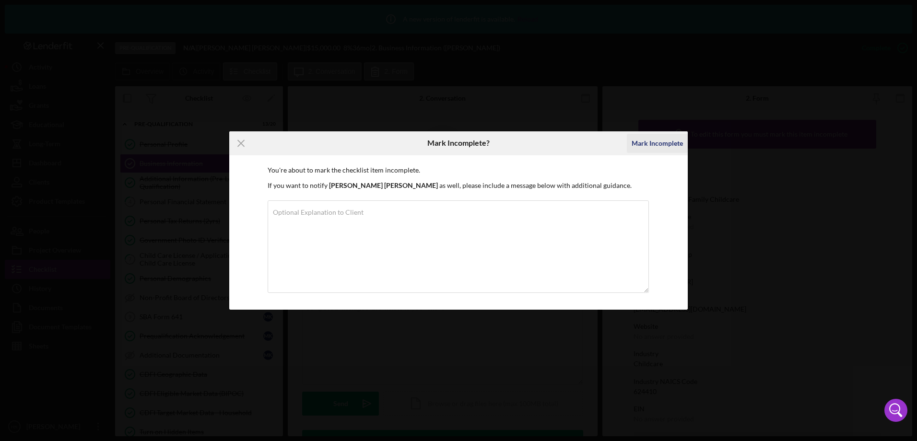
click at [665, 147] on div "Mark Incomplete" at bounding box center [657, 143] width 51 height 19
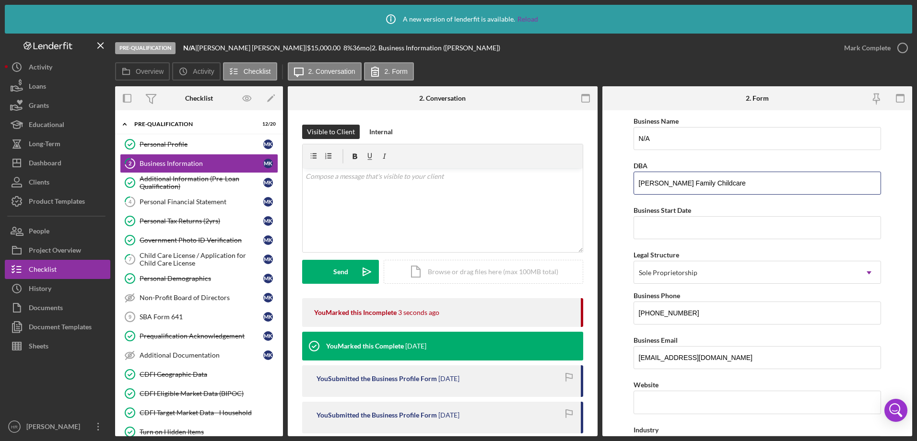
drag, startPoint x: 739, startPoint y: 182, endPoint x: 631, endPoint y: 181, distance: 108.4
click at [631, 181] on form "Business Name N/A DBA [PERSON_NAME] Family Childcare Business Start Date Legal …" at bounding box center [758, 273] width 310 height 326
click at [675, 140] on input "N/A" at bounding box center [758, 138] width 248 height 23
type input "N"
paste input "[PERSON_NAME] Family Childcare"
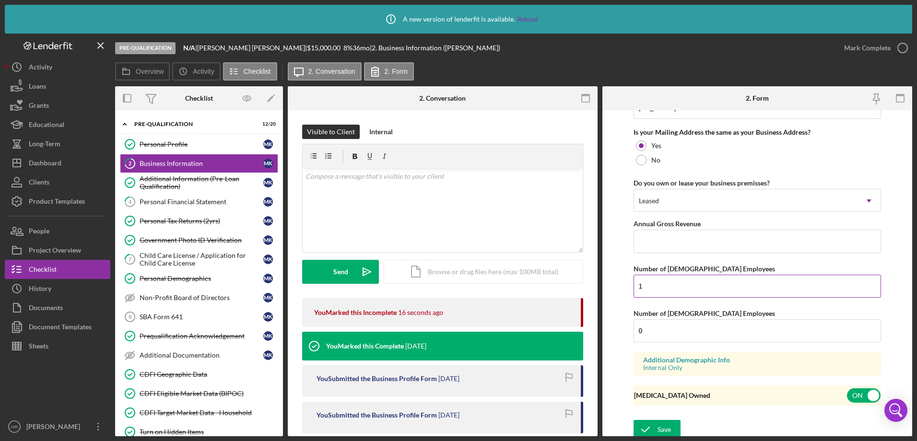
scroll to position [739, 0]
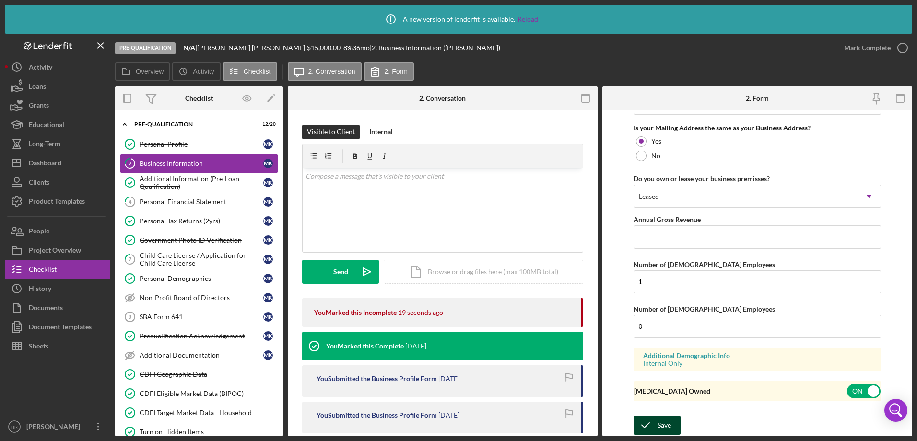
type input "[PERSON_NAME] Family Childcare"
click at [662, 422] on div "Save" at bounding box center [664, 425] width 13 height 19
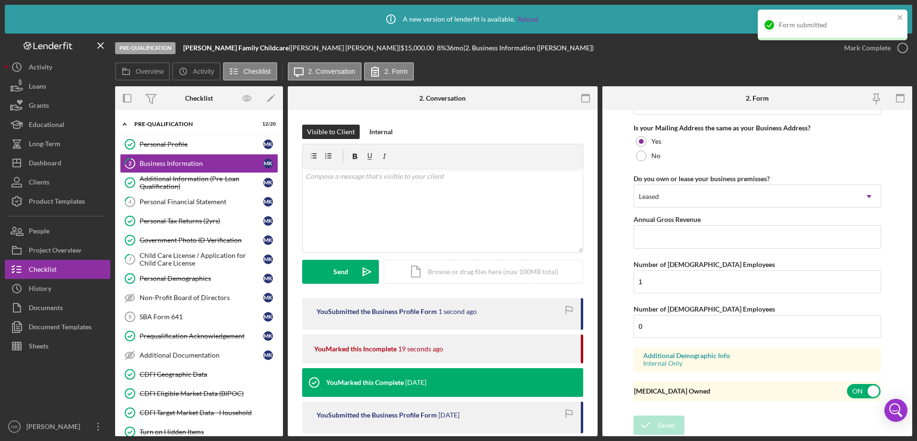
click at [899, 46] on div "Form submitted" at bounding box center [833, 29] width 154 height 42
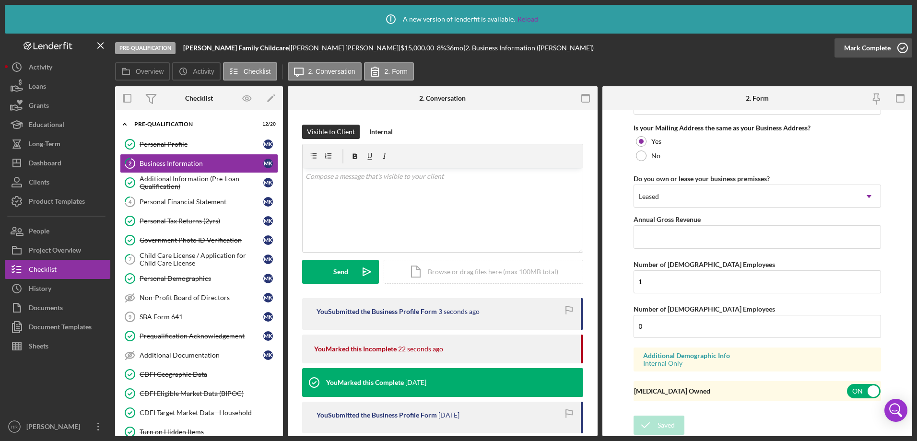
click at [896, 54] on icon "button" at bounding box center [903, 48] width 24 height 24
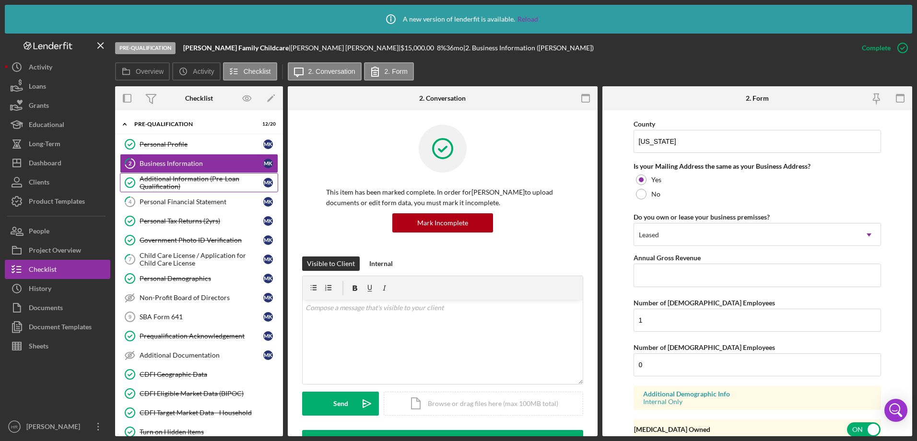
scroll to position [397, 0]
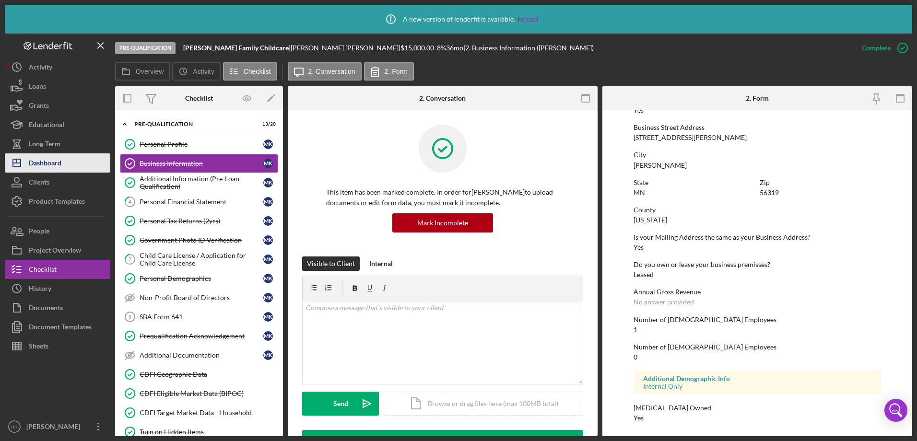
click at [72, 164] on button "Icon/Dashboard Dashboard" at bounding box center [58, 163] width 106 height 19
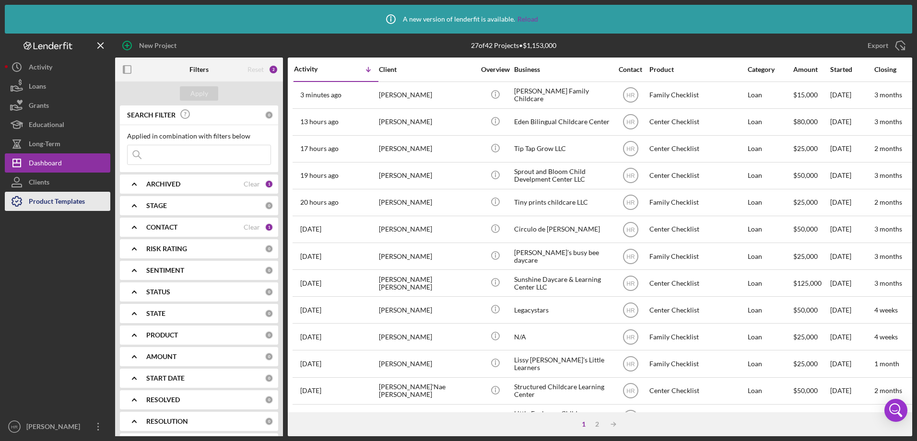
click at [46, 194] on div "Product Templates" at bounding box center [57, 203] width 56 height 22
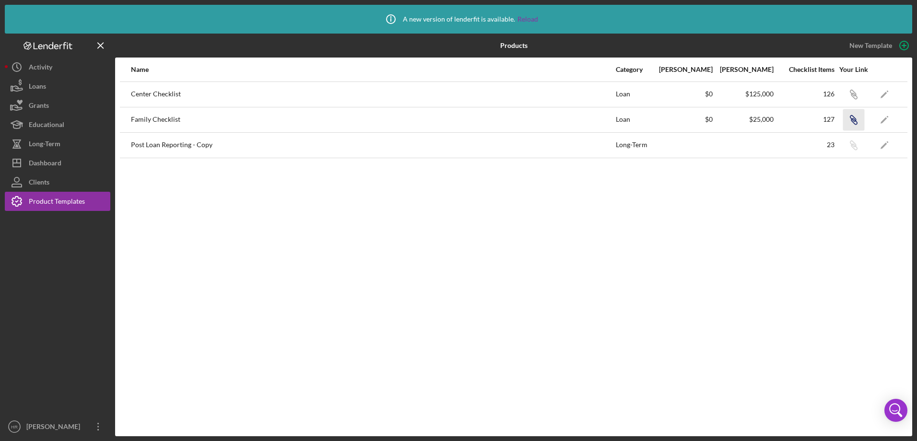
click at [852, 115] on icon "Icon/Link" at bounding box center [854, 120] width 22 height 22
click at [36, 164] on div "Dashboard" at bounding box center [45, 165] width 33 height 22
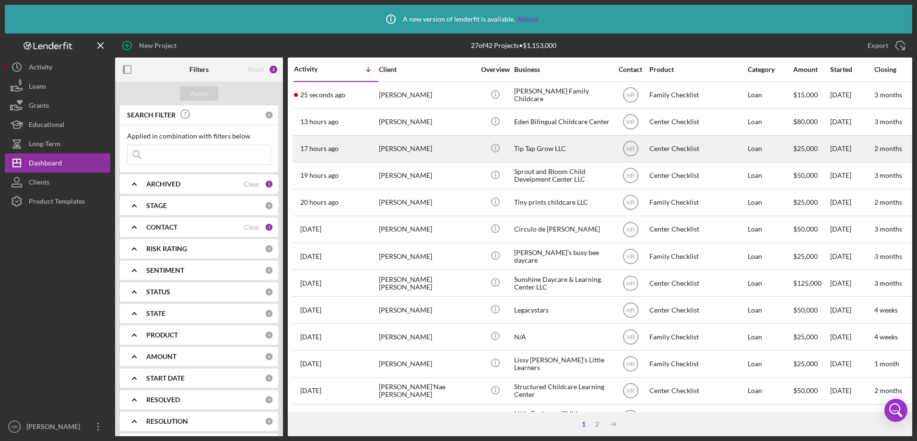
click at [475, 143] on td "[PERSON_NAME]" at bounding box center [428, 148] width 98 height 27
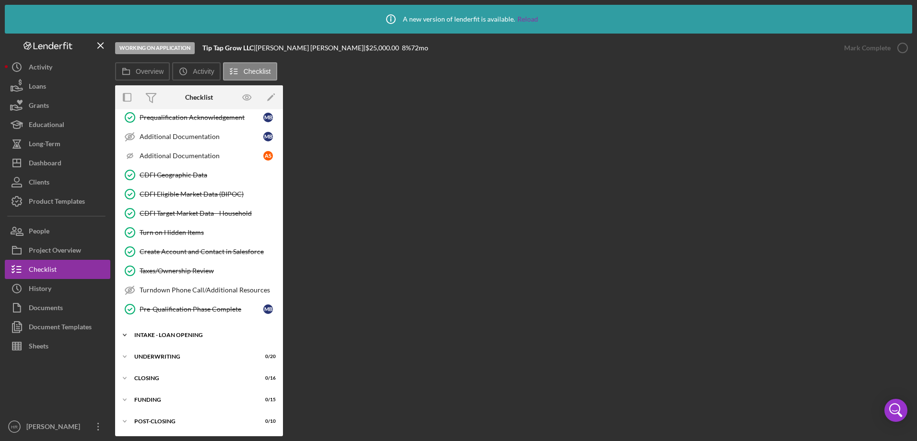
click at [163, 333] on div "INTAKE - LOAN OPENING" at bounding box center [202, 335] width 137 height 6
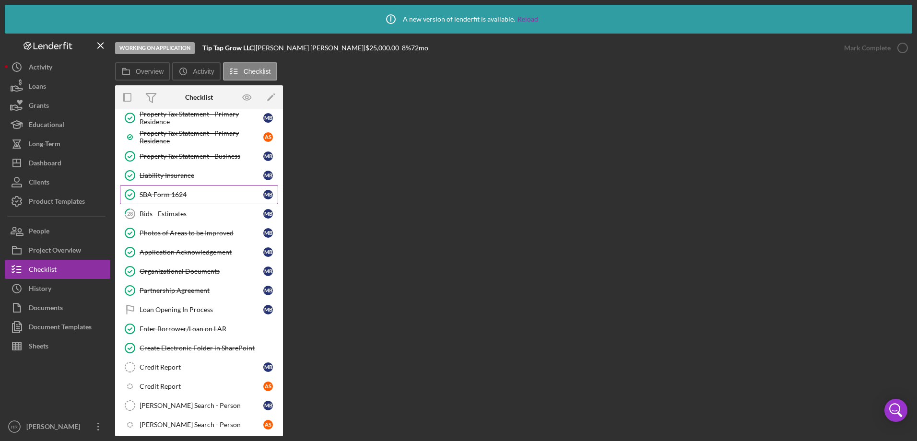
scroll to position [863, 0]
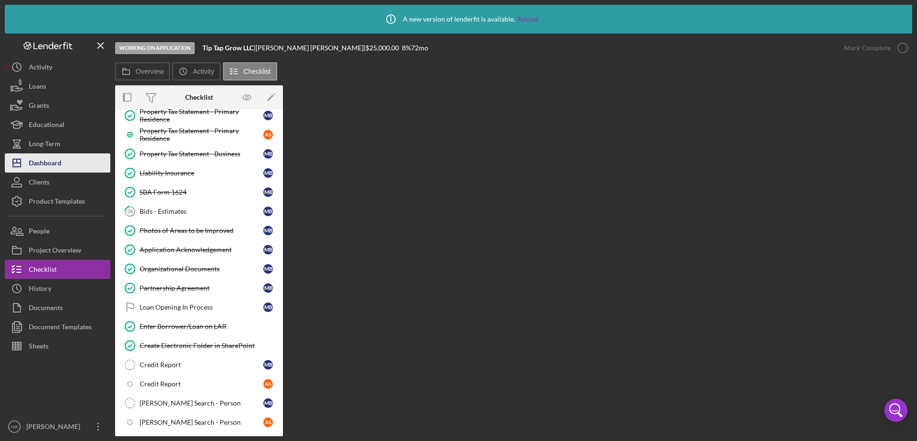
click at [73, 170] on button "Icon/Dashboard Dashboard" at bounding box center [58, 163] width 106 height 19
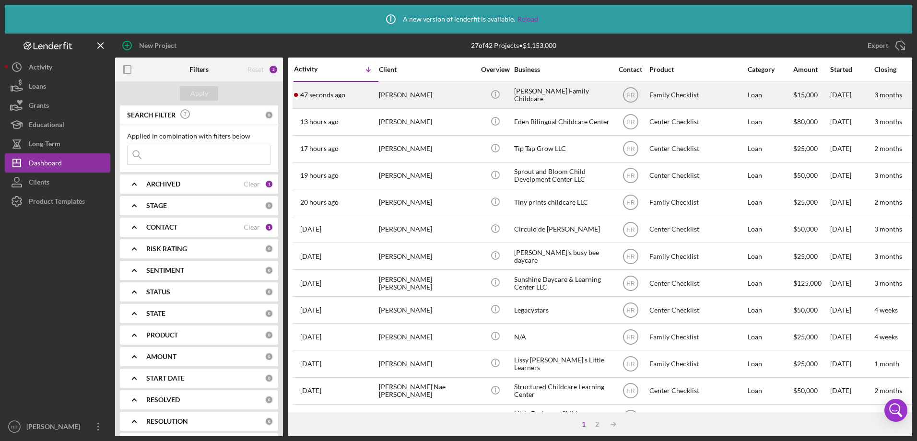
click at [426, 94] on div "[PERSON_NAME]" at bounding box center [427, 95] width 96 height 25
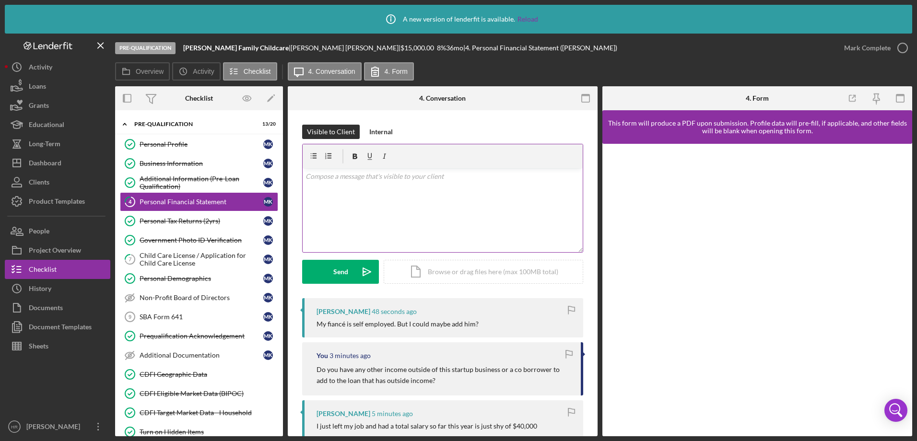
click at [369, 194] on div "v Color teal Color pink Remove color Add row above Add row below Add column bef…" at bounding box center [443, 210] width 280 height 84
click at [323, 275] on button "Send Icon/icon-invite-send" at bounding box center [340, 272] width 77 height 24
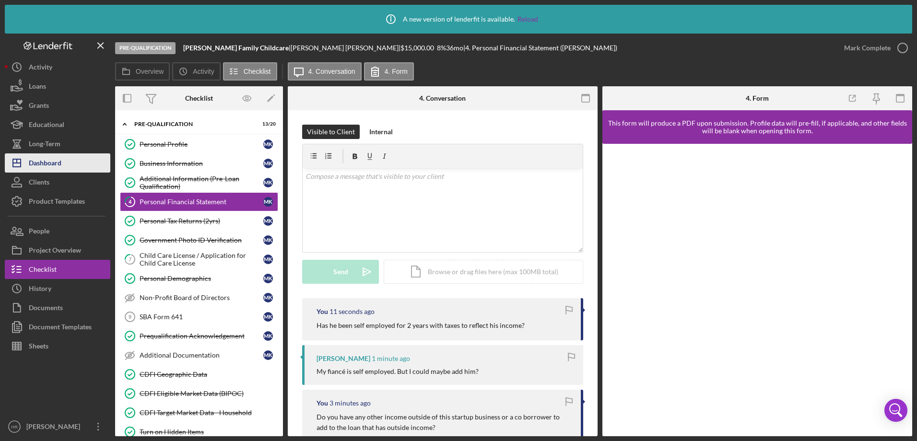
click at [52, 163] on div "Dashboard" at bounding box center [45, 165] width 33 height 22
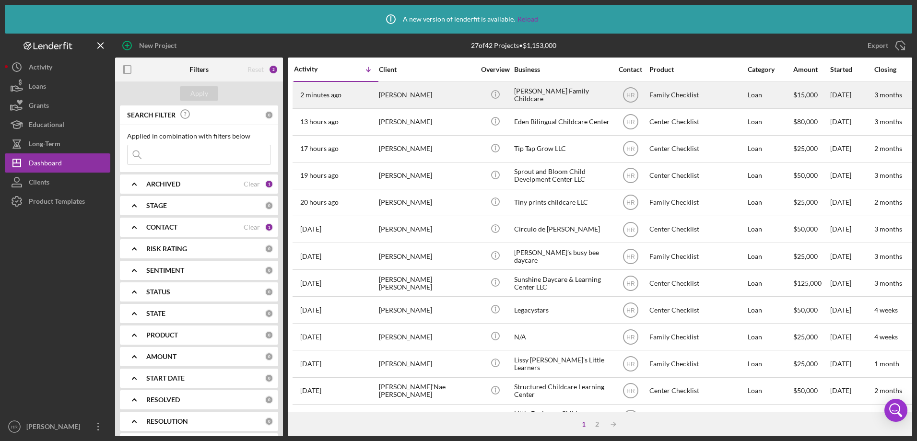
click at [410, 97] on div "[PERSON_NAME]" at bounding box center [427, 95] width 96 height 25
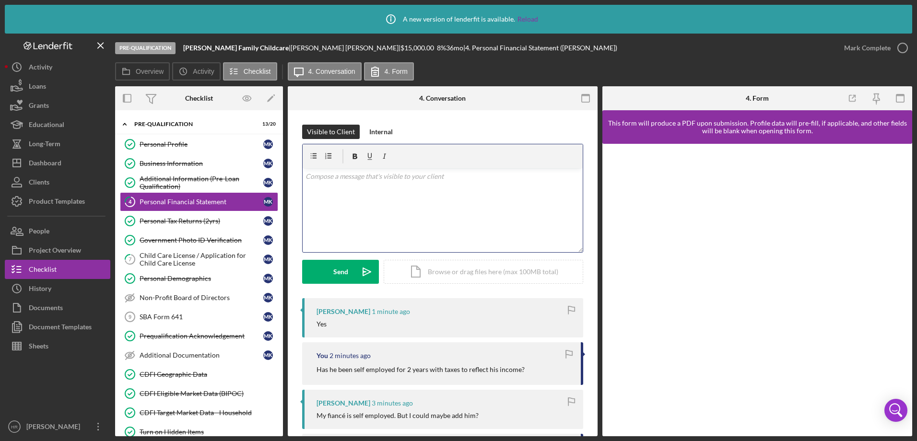
click at [363, 191] on div "v Color teal Color pink Remove color Add row above Add row below Add column bef…" at bounding box center [443, 210] width 280 height 84
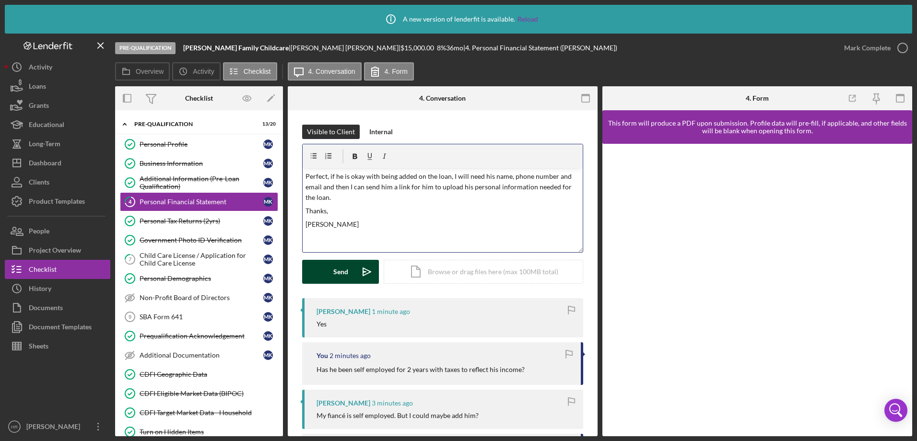
click at [334, 277] on div "Send" at bounding box center [340, 272] width 15 height 24
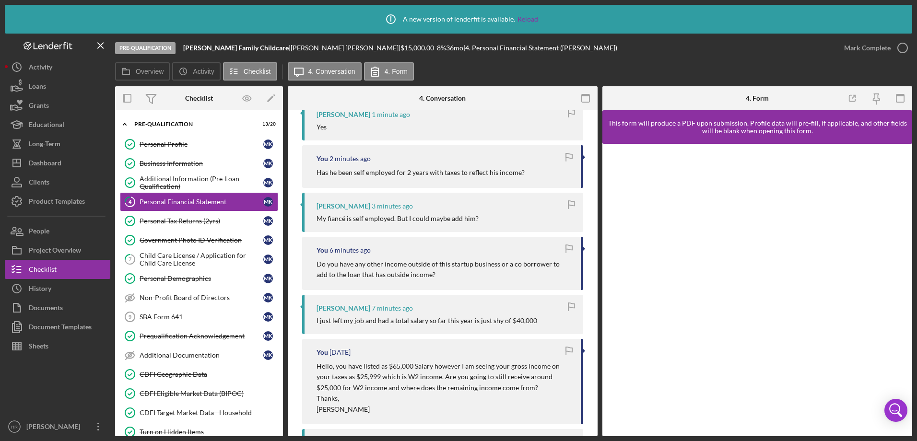
scroll to position [384, 0]
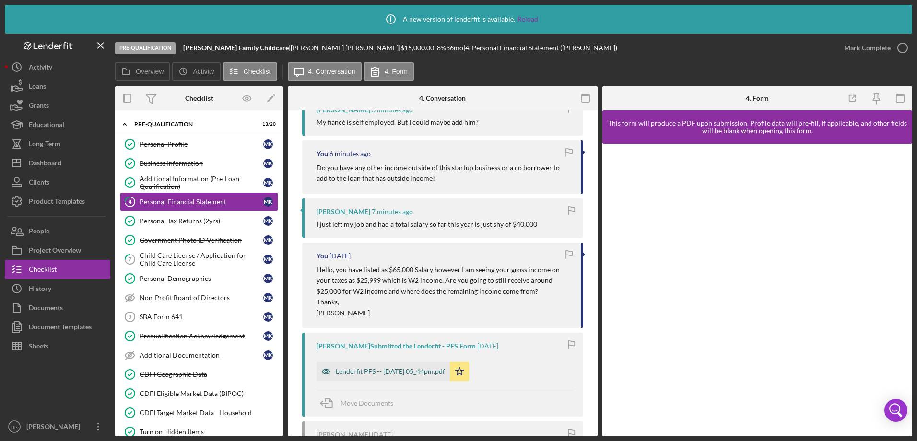
click at [357, 370] on div "Lenderfit PFS -- [DATE] 05_44pm.pdf" at bounding box center [390, 372] width 109 height 8
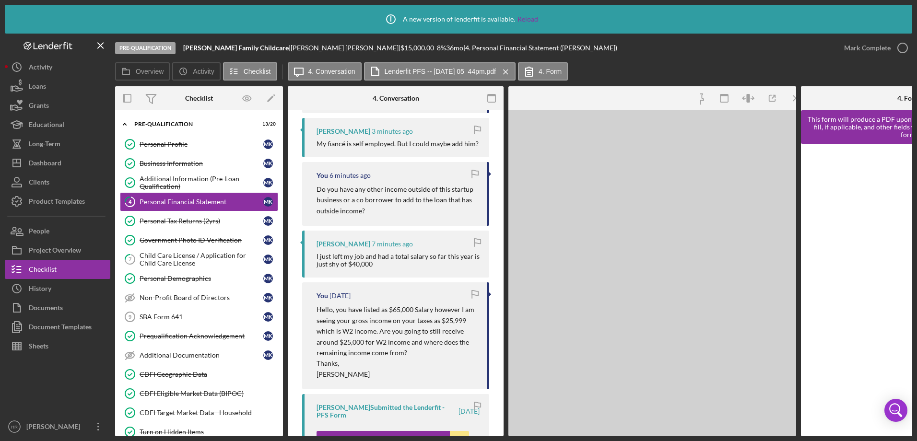
scroll to position [405, 0]
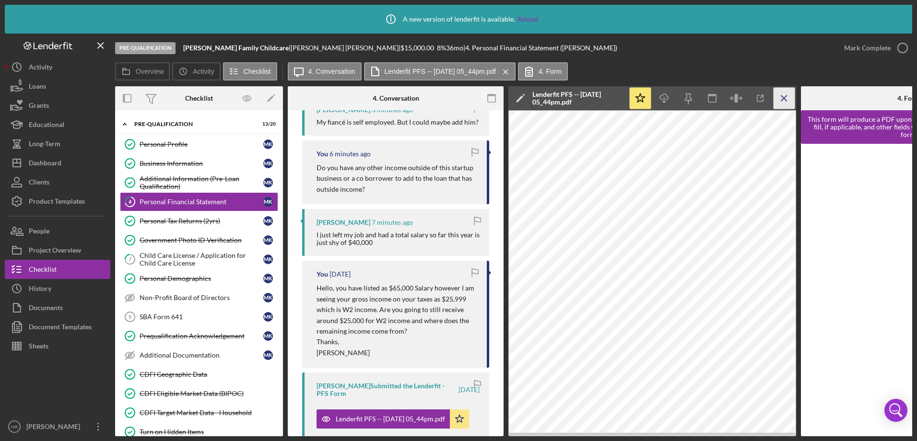
click at [787, 95] on icon "Icon/Menu Close" at bounding box center [785, 99] width 22 height 22
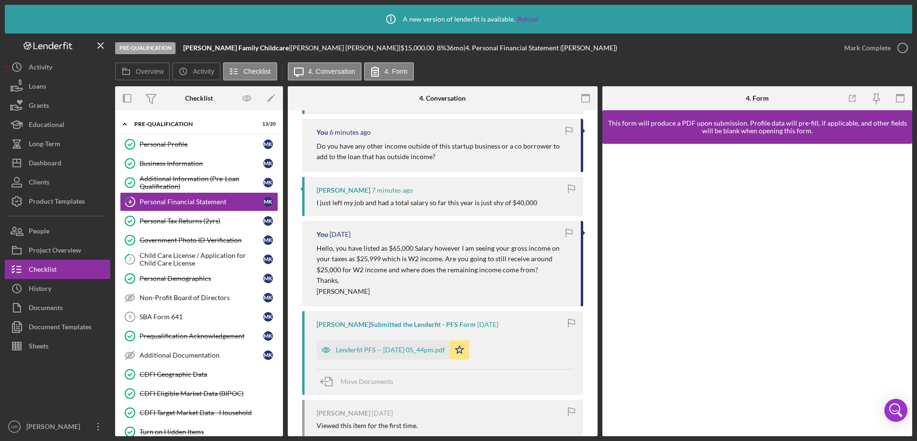
scroll to position [384, 0]
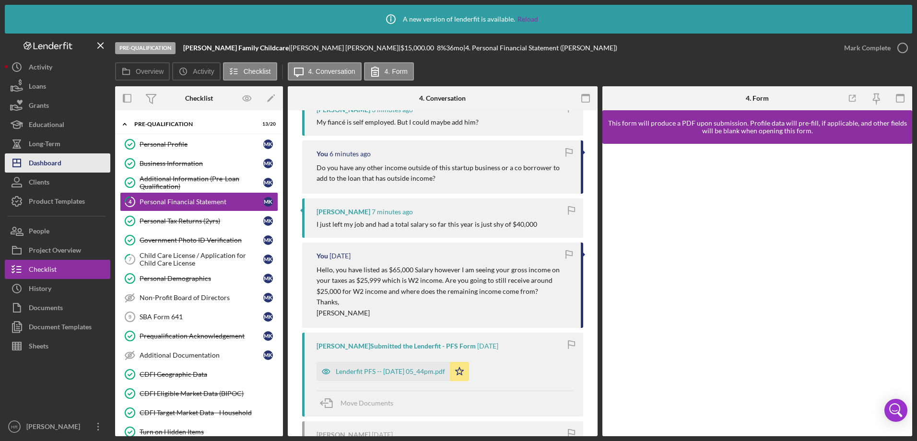
click at [45, 159] on div "Dashboard" at bounding box center [45, 165] width 33 height 22
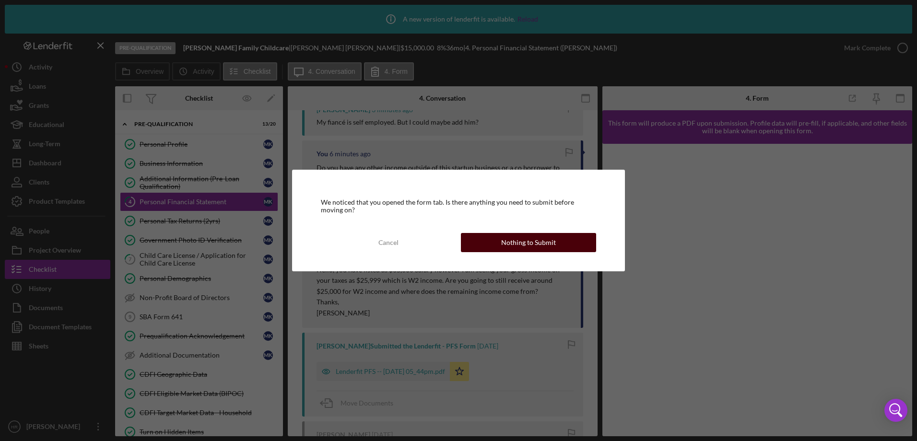
click at [503, 247] on div "Nothing to Submit" at bounding box center [528, 242] width 55 height 19
